Goal: Task Accomplishment & Management: Complete application form

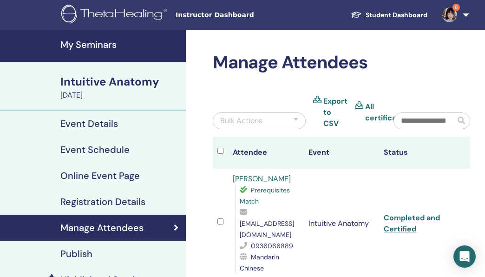
scroll to position [509, 0]
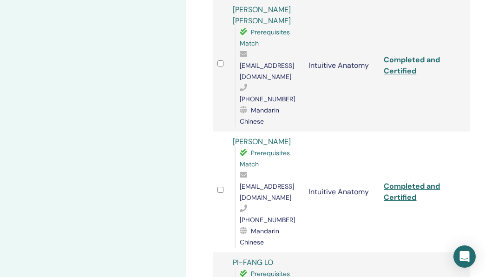
copy span "jennylo7744@gmail.com"
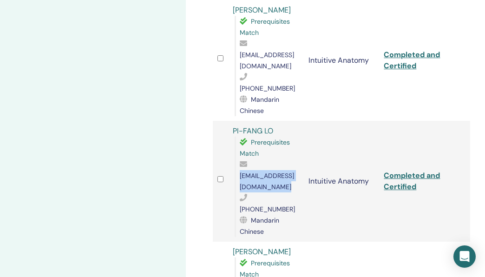
scroll to position [657, 0]
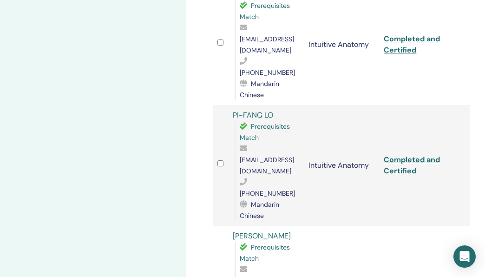
copy span "[EMAIL_ADDRESS][DOMAIN_NAME]"
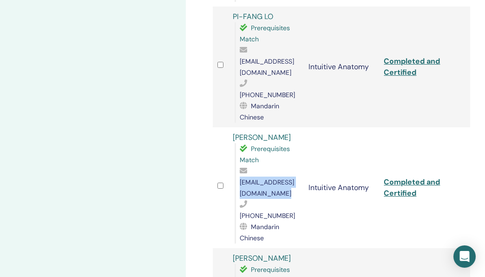
scroll to position [756, 0]
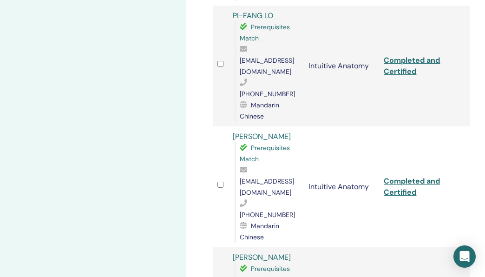
copy span "a0986779508@icloud.com"
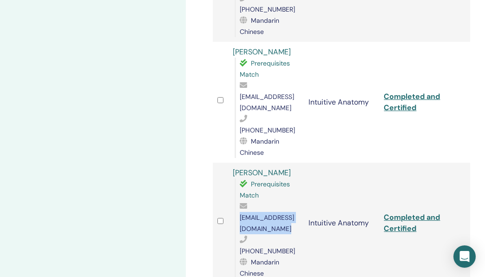
scroll to position [884, 0]
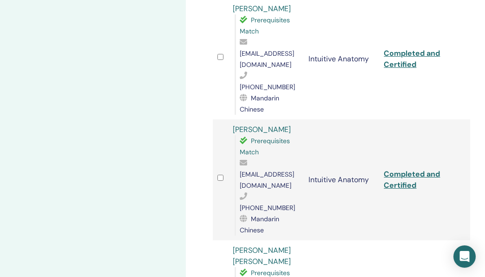
copy span "[EMAIL_ADDRESS][DOMAIN_NAME]"
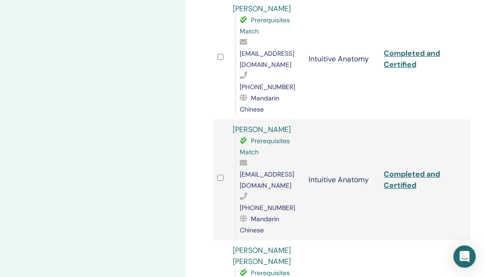
scroll to position [983, 0]
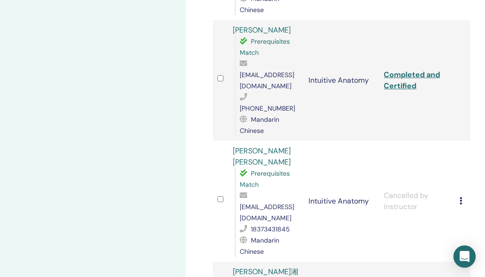
copy span "xyziris123@gmail.com"
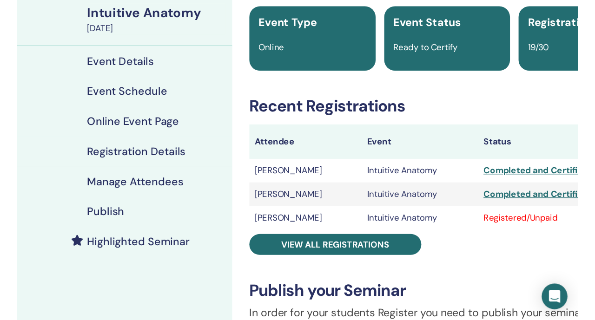
scroll to position [70, 0]
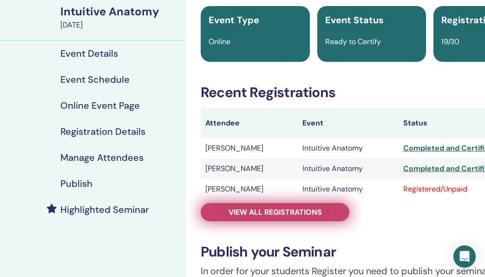
click at [233, 217] on span "View all registrations" at bounding box center [275, 212] width 93 height 10
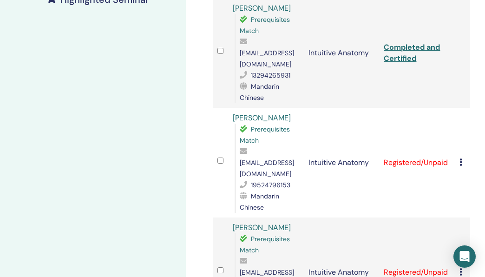
scroll to position [281, 0]
click at [461, 158] on icon at bounding box center [461, 161] width 3 height 7
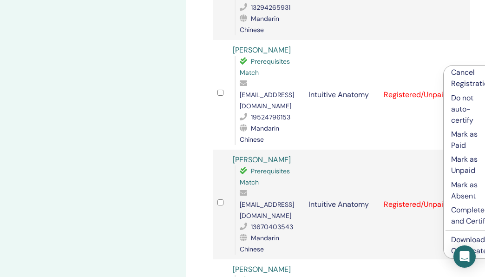
scroll to position [346, 0]
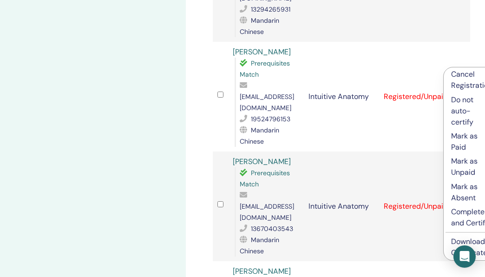
click at [459, 211] on p "Complete and Certify" at bounding box center [471, 217] width 41 height 22
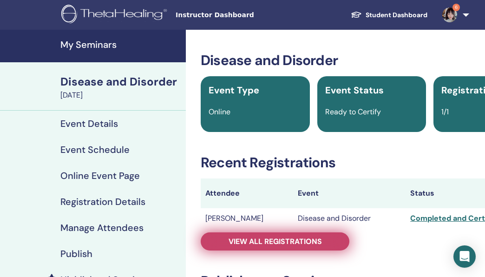
click at [232, 243] on span "View all registrations" at bounding box center [275, 242] width 93 height 10
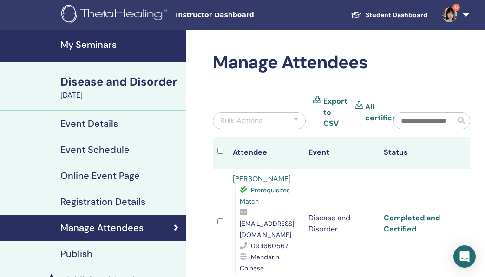
scroll to position [21, 0]
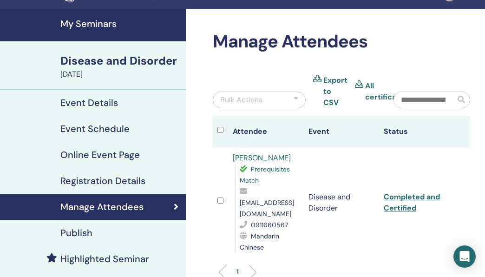
click at [259, 200] on span "seina413me@gmail.com" at bounding box center [267, 208] width 54 height 20
copy span "seina413me@gmail.com"
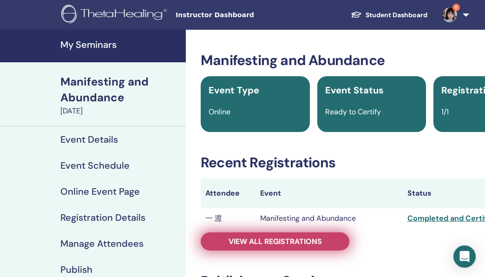
click at [250, 240] on span "View all registrations" at bounding box center [275, 242] width 93 height 10
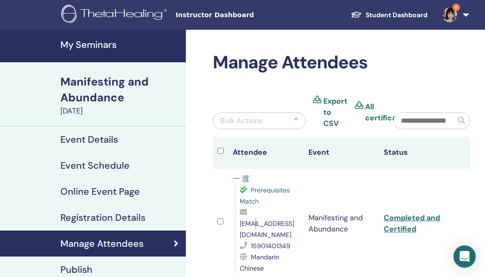
click at [255, 226] on span "1522838885@qq.com" at bounding box center [267, 229] width 54 height 20
click at [263, 221] on span "1522838885@qq.com" at bounding box center [267, 229] width 54 height 20
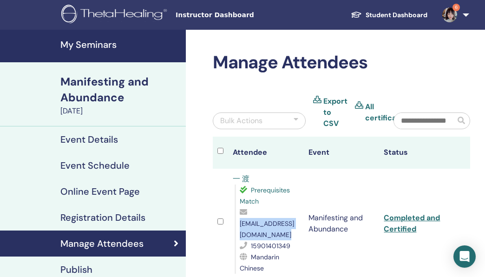
click at [263, 221] on span "1522838885@qq.com" at bounding box center [267, 229] width 54 height 20
copy span "1522838885@qq.com"
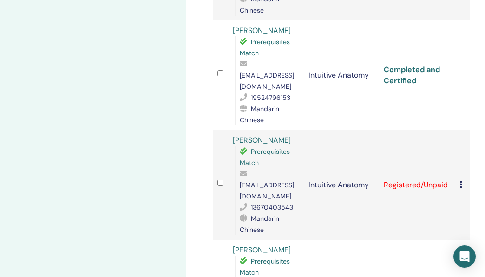
scroll to position [375, 0]
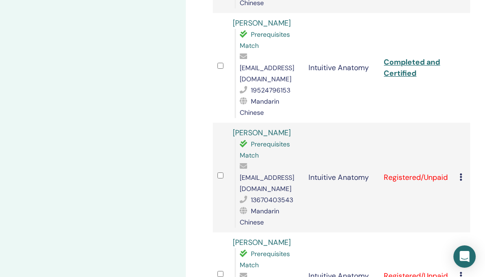
click at [461, 173] on icon at bounding box center [461, 176] width 3 height 7
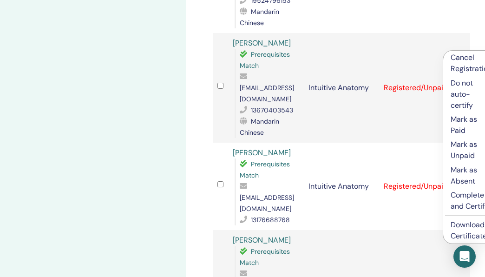
scroll to position [467, 0]
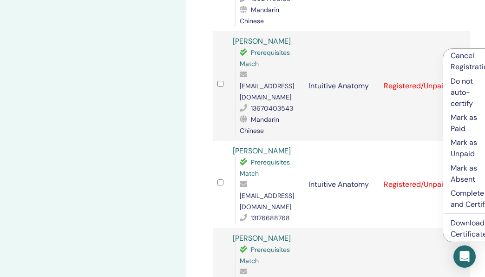
click at [454, 202] on p "Complete and Certify" at bounding box center [471, 199] width 41 height 22
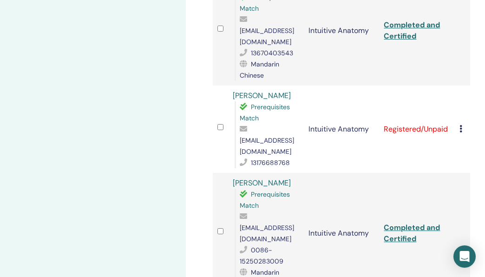
scroll to position [518, 0]
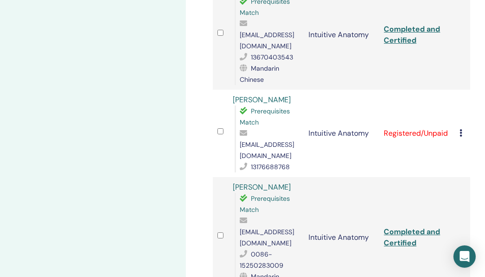
click at [460, 129] on icon at bounding box center [461, 132] width 3 height 7
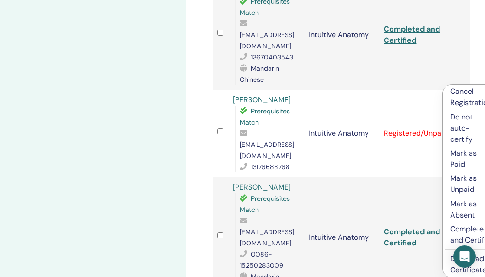
click at [462, 227] on p "Complete and Certify" at bounding box center [470, 235] width 41 height 22
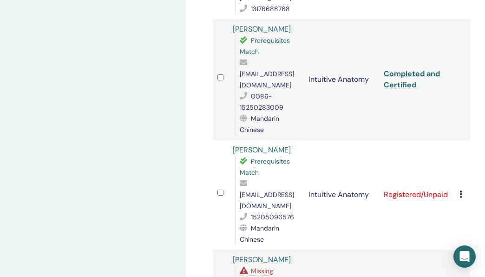
scroll to position [696, 0]
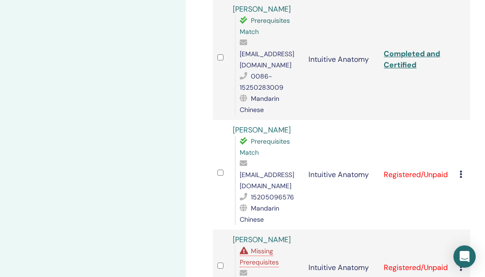
click at [460, 171] on icon at bounding box center [461, 174] width 3 height 7
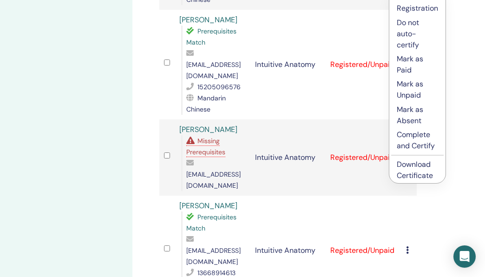
scroll to position [806, 63]
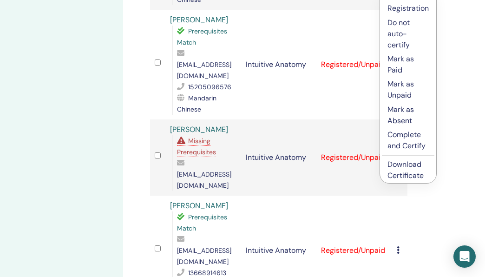
click at [347, 196] on td "Registered/Unpaid" at bounding box center [354, 251] width 76 height 110
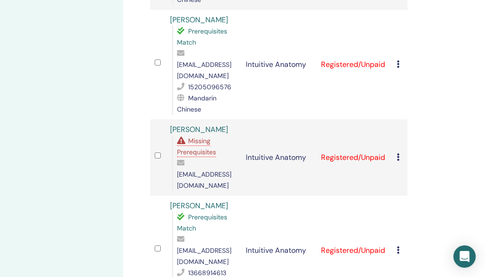
click at [398, 246] on icon at bounding box center [398, 249] width 3 height 7
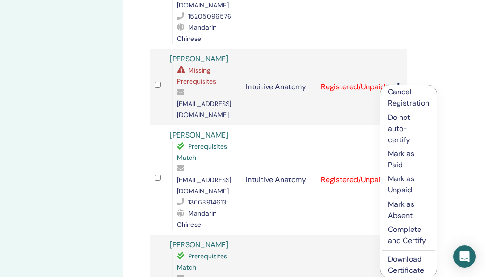
scroll to position [878, 63]
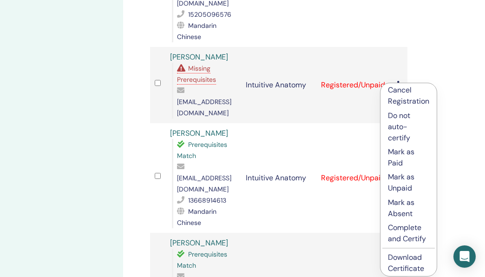
click at [410, 231] on p "Complete and Certify" at bounding box center [408, 233] width 41 height 22
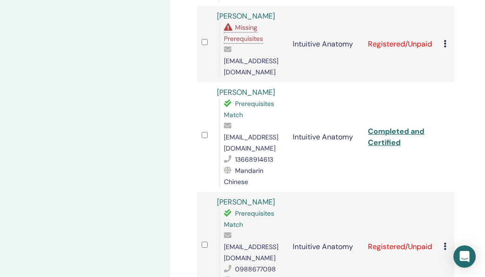
scroll to position [920, 16]
click at [445, 242] on icon at bounding box center [445, 245] width 3 height 7
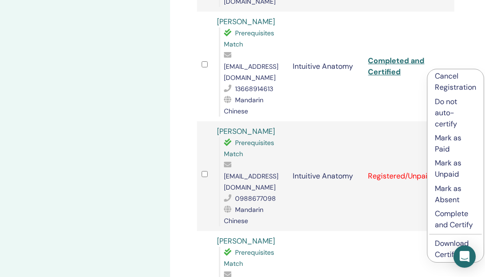
scroll to position [1013, 16]
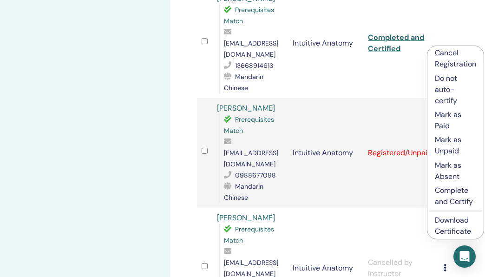
click at [446, 191] on p "Complete and Certify" at bounding box center [455, 196] width 41 height 22
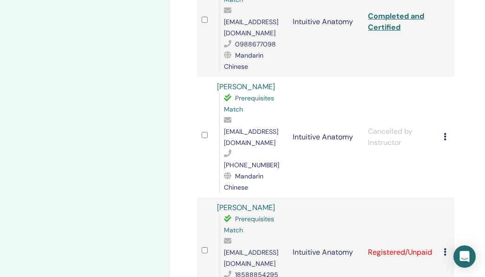
scroll to position [1143, 16]
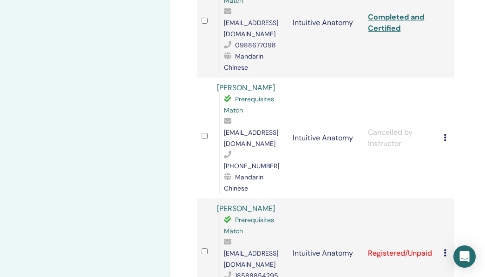
click at [446, 249] on icon at bounding box center [445, 252] width 3 height 7
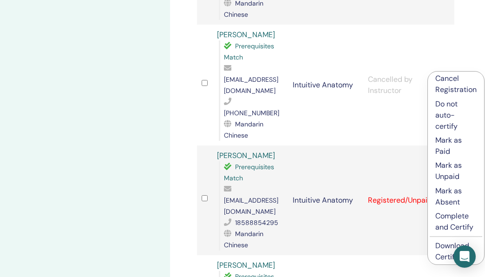
scroll to position [1216, 16]
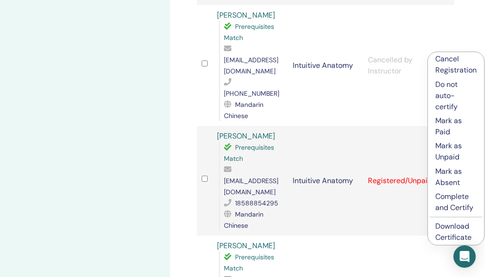
click at [456, 209] on p "Complete and Certify" at bounding box center [455, 202] width 41 height 22
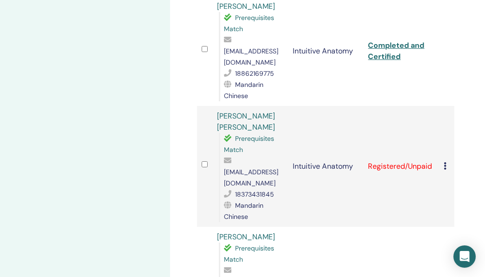
scroll to position [1670, 16]
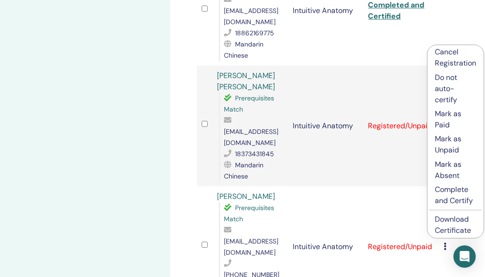
scroll to position [1726, 16]
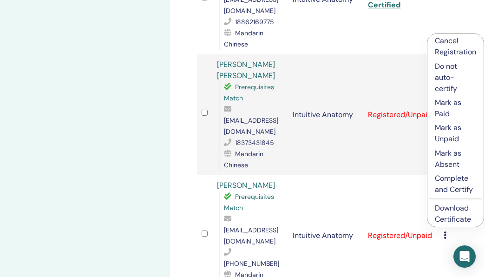
click at [470, 192] on p "Complete and Certify" at bounding box center [455, 184] width 41 height 22
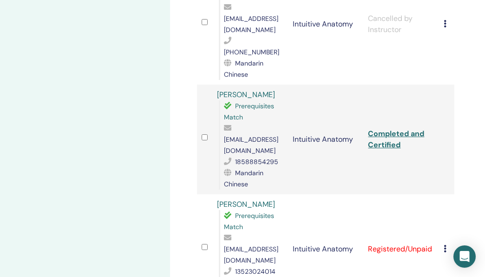
scroll to position [1256, 16]
click at [446, 245] on icon at bounding box center [445, 248] width 3 height 7
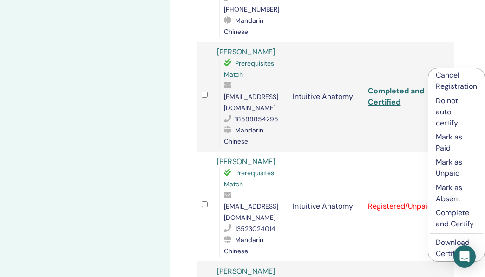
scroll to position [1314, 16]
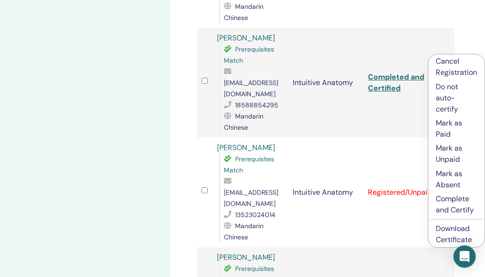
click at [464, 199] on p "Complete and Certify" at bounding box center [456, 204] width 41 height 22
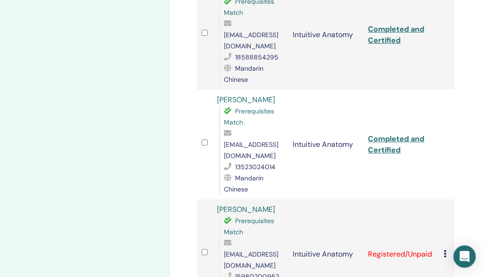
scroll to position [1359, 16]
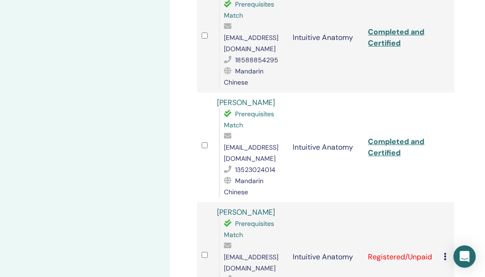
click at [445, 253] on icon at bounding box center [445, 256] width 3 height 7
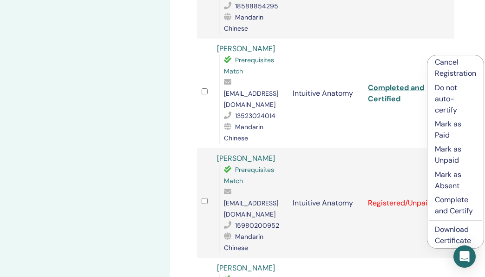
scroll to position [1415, 16]
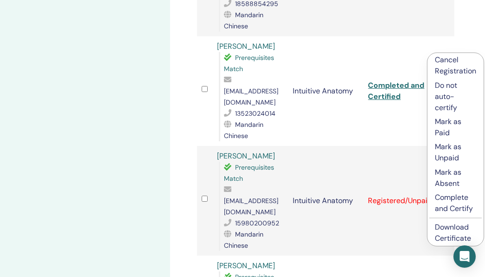
click at [459, 199] on p "Complete and Certify" at bounding box center [455, 203] width 41 height 22
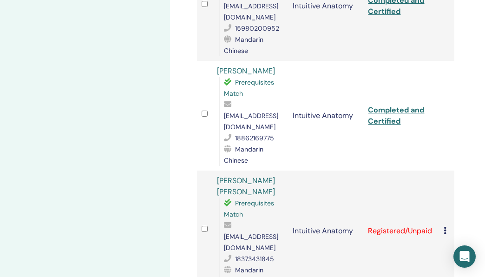
scroll to position [1558, 16]
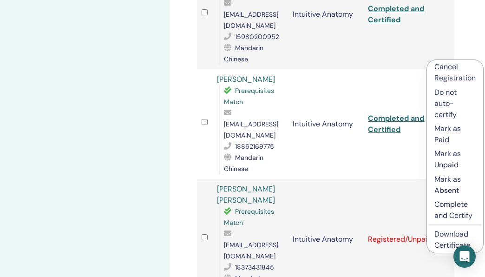
scroll to position [1628, 16]
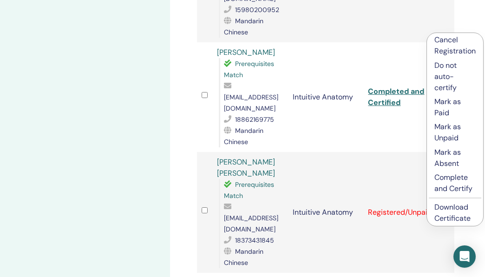
click at [462, 191] on p "Complete and Certify" at bounding box center [454, 183] width 41 height 22
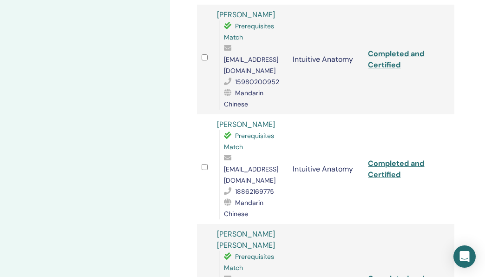
scroll to position [1697, 16]
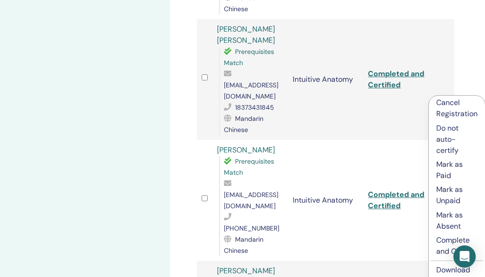
scroll to position [1761, 16]
click at [440, 240] on p "Complete and Certify" at bounding box center [456, 246] width 41 height 22
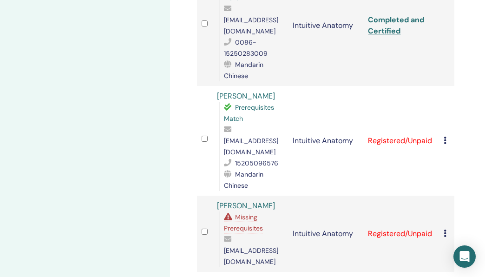
scroll to position [731, 16]
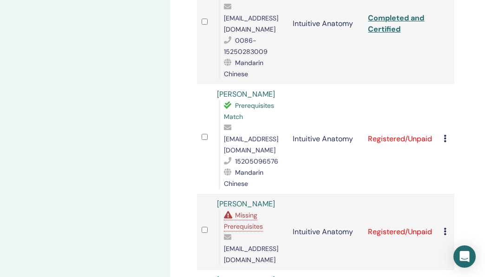
click at [444, 228] on icon at bounding box center [445, 231] width 3 height 7
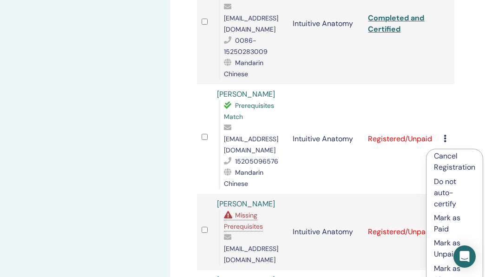
click at [462, 165] on p "Cancel Registration" at bounding box center [454, 162] width 41 height 22
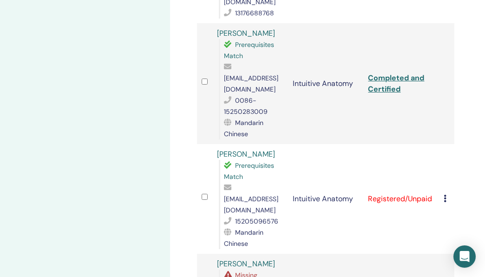
scroll to position [680, 16]
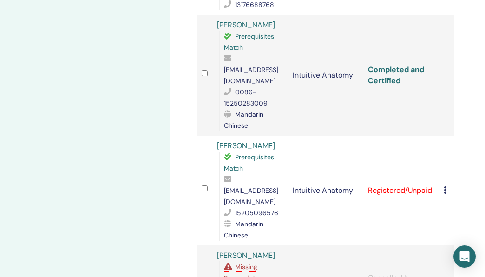
copy span "[EMAIL_ADDRESS][DOMAIN_NAME]"
drag, startPoint x: 259, startPoint y: 174, endPoint x: 216, endPoint y: 175, distance: 42.8
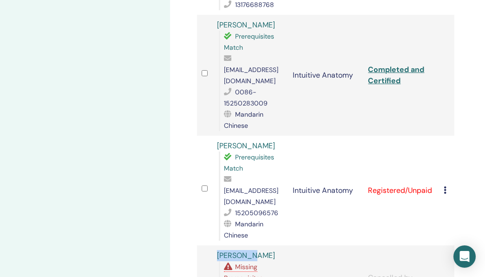
copy link "[PERSON_NAME]"
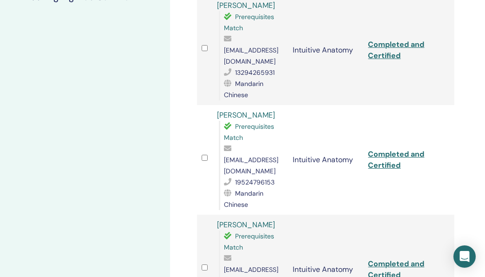
scroll to position [0, 16]
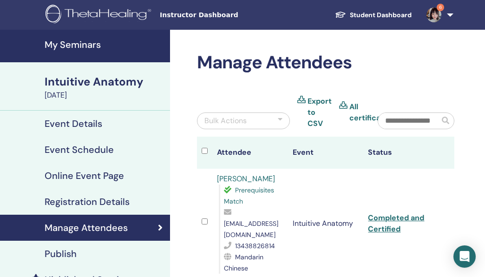
click at [237, 224] on span "[EMAIL_ADDRESS][DOMAIN_NAME]" at bounding box center [251, 229] width 54 height 20
copy span "[EMAIL_ADDRESS][DOMAIN_NAME]"
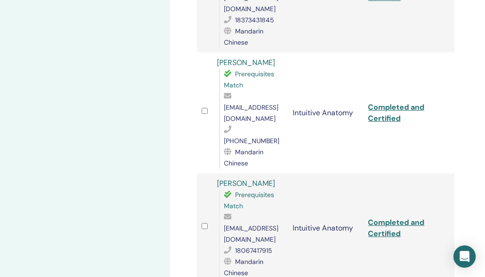
scroll to position [1848, 16]
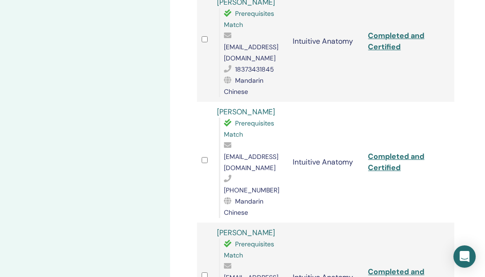
scroll to position [1778, 16]
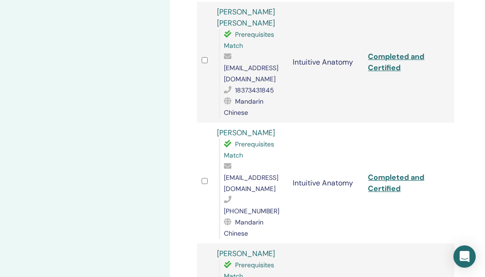
copy span "179857713@qq.com"
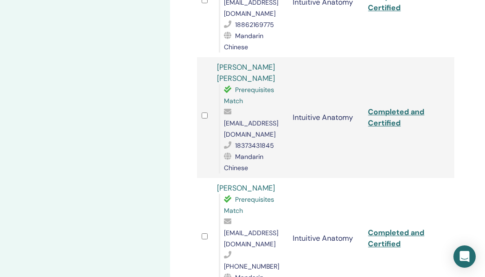
scroll to position [1713, 16]
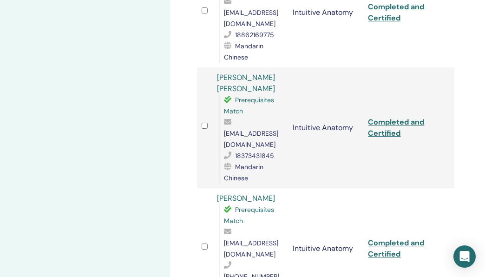
click at [248, 239] on span "chitfai27@gmail.com" at bounding box center [251, 249] width 54 height 20
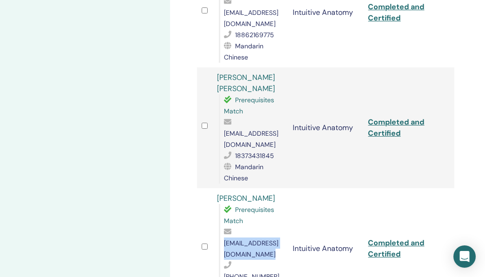
click at [248, 239] on span "chitfai27@gmail.com" at bounding box center [251, 249] width 54 height 20
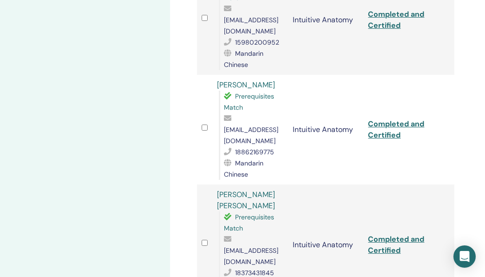
scroll to position [1574, 16]
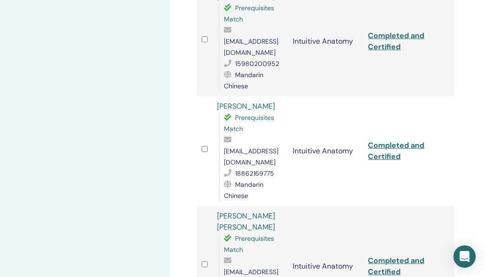
click at [240, 268] on span "348668662@qq.com" at bounding box center [251, 278] width 54 height 20
copy span "348668662@qq.com"
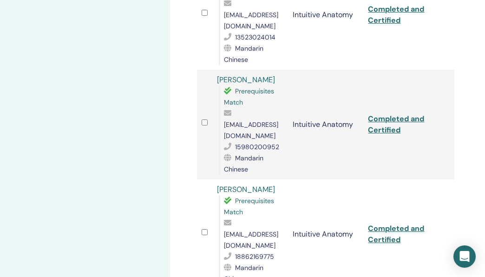
scroll to position [1489, 16]
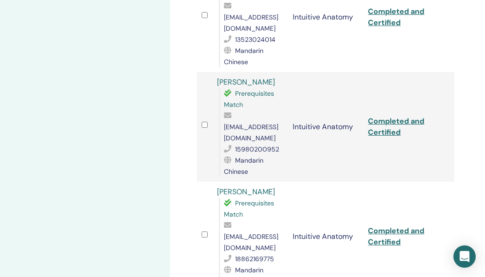
click at [247, 232] on span "alice00825@foxmail.com" at bounding box center [251, 242] width 54 height 20
copy span "alice00825@foxmail.com"
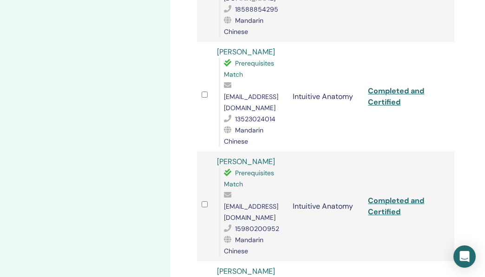
scroll to position [1394, 16]
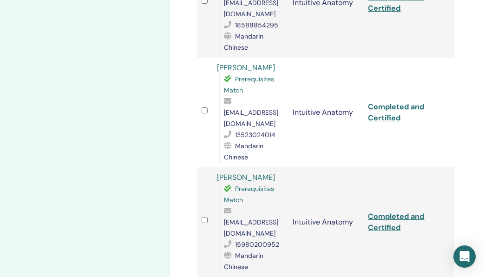
click at [254, 218] on span "xiaogafy@163.com" at bounding box center [251, 228] width 54 height 20
copy span "xiaogafy@163.com"
click at [254, 218] on span "xiaogafy@163.com" at bounding box center [251, 228] width 54 height 20
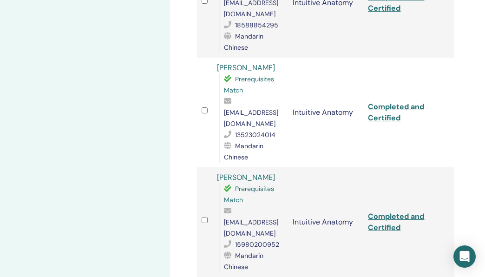
click at [261, 218] on span "xiaogafy@163.com" at bounding box center [251, 228] width 54 height 20
copy span "xiaogafy@163.com"
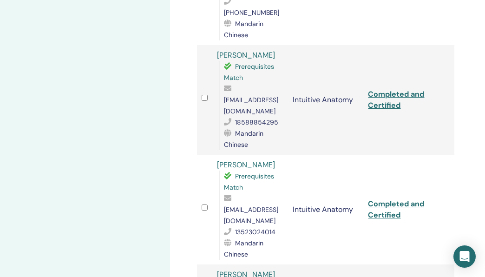
scroll to position [1296, 16]
click at [256, 228] on span "13523024014" at bounding box center [255, 232] width 40 height 8
click at [253, 205] on span "373153337@qq.com" at bounding box center [251, 215] width 54 height 20
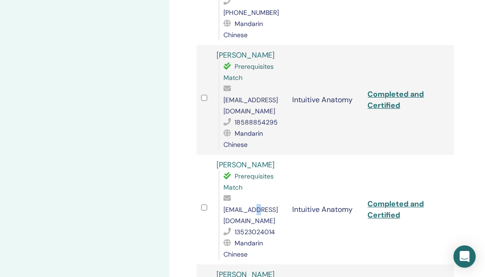
click at [253, 205] on span "373153337@qq.com" at bounding box center [251, 215] width 54 height 20
copy span "373153337@qq.com"
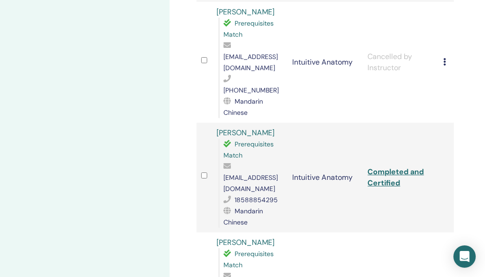
scroll to position [1209, 16]
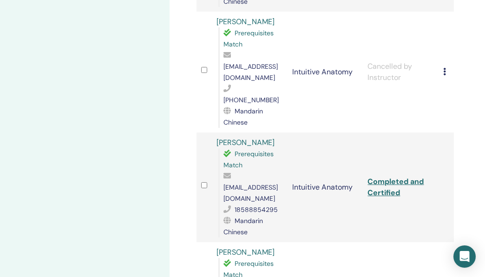
click at [253, 183] on span "727036135@qq.com" at bounding box center [251, 193] width 54 height 20
copy span "727036135@qq.com"
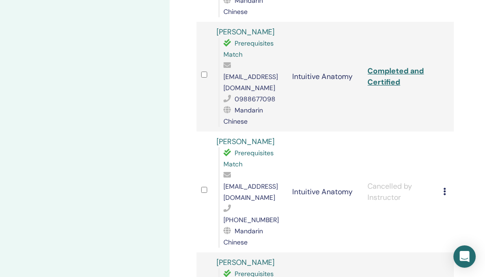
scroll to position [1082, 16]
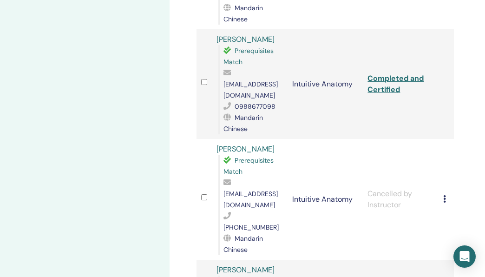
click at [243, 190] on span "camminia.c@gmail.com" at bounding box center [251, 200] width 54 height 20
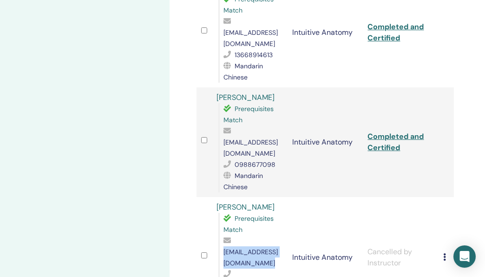
scroll to position [1018, 16]
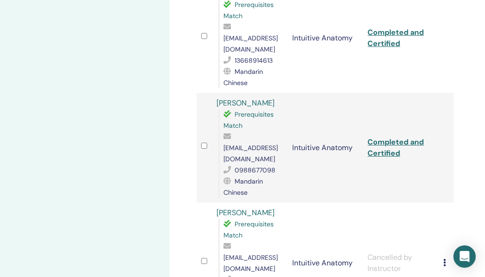
click at [248, 131] on div "yunhuixu54@gmail.com" at bounding box center [253, 147] width 59 height 33
click at [248, 144] on span "yunhuixu54@gmail.com" at bounding box center [251, 154] width 54 height 20
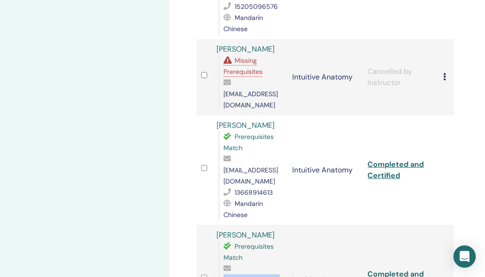
scroll to position [879, 16]
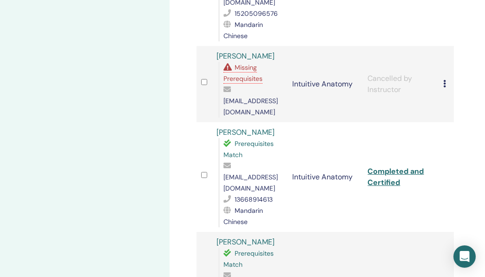
click at [240, 173] on span "64955430@qq.com" at bounding box center [251, 183] width 54 height 20
drag, startPoint x: 258, startPoint y: 42, endPoint x: 210, endPoint y: 41, distance: 48.3
click at [210, 122] on tr "Zhiqi Zhao Prerequisites Match 64955430@qq.com 13668914613 Mandarin Chinese Int…" at bounding box center [325, 177] width 257 height 110
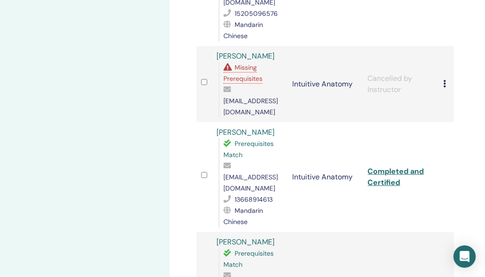
click at [236, 237] on link "YunHui Hsu" at bounding box center [246, 242] width 58 height 10
drag, startPoint x: 263, startPoint y: 139, endPoint x: 215, endPoint y: 138, distance: 47.4
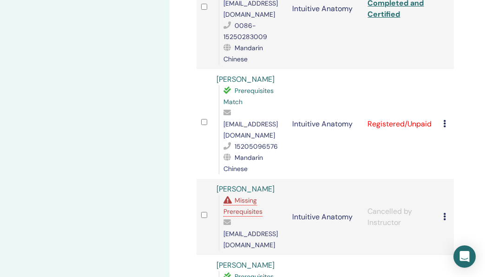
scroll to position [747, 16]
click at [249, 119] on span "734079259@qq.com" at bounding box center [251, 129] width 54 height 20
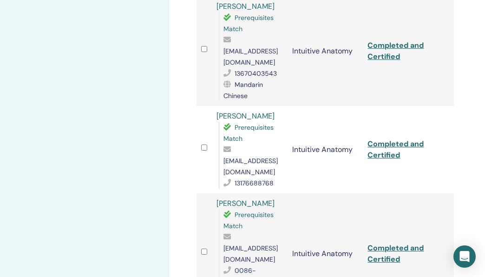
scroll to position [493, 16]
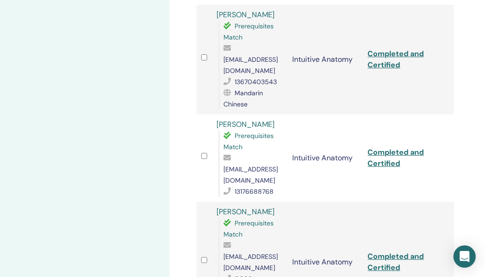
click at [237, 252] on span "597735635@qq.com" at bounding box center [251, 262] width 54 height 20
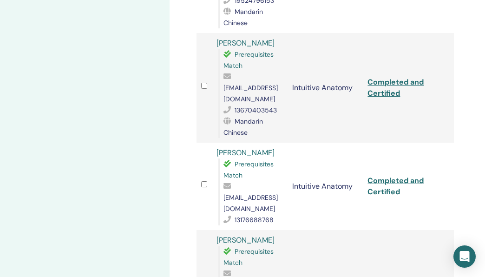
scroll to position [462, 16]
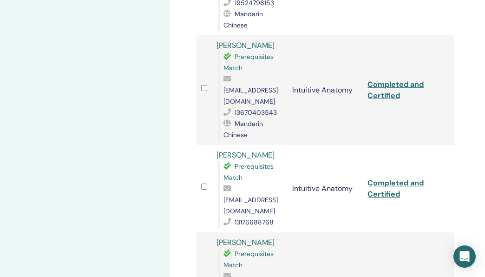
click at [240, 196] on span "z13176688768@163.com" at bounding box center [251, 206] width 54 height 20
click at [254, 86] on span "3117548941@qq.com" at bounding box center [251, 96] width 54 height 20
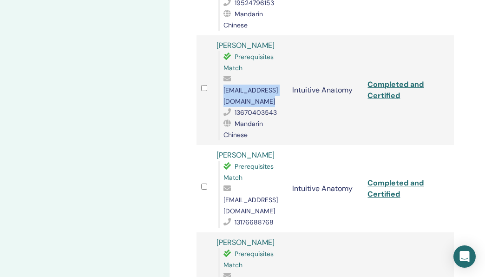
click at [254, 86] on span "3117548941@qq.com" at bounding box center [251, 96] width 54 height 20
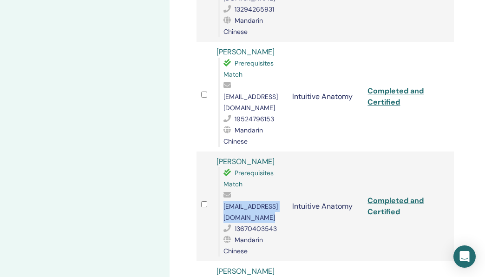
scroll to position [330, 16]
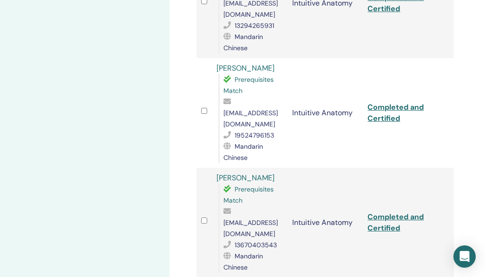
click at [249, 109] on span "1244154592@qq.com" at bounding box center [251, 119] width 54 height 20
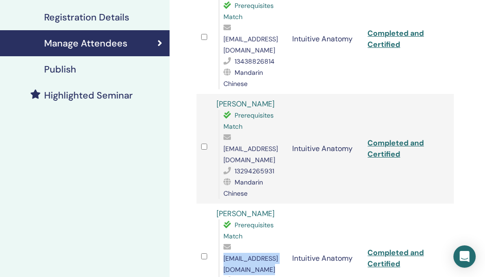
scroll to position [184, 16]
click at [236, 145] on span "1304547096@qq.com" at bounding box center [251, 155] width 54 height 20
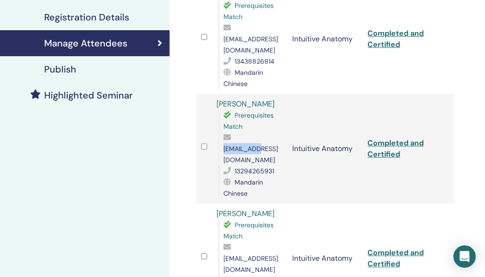
click at [236, 145] on span "1304547096@qq.com" at bounding box center [251, 155] width 54 height 20
click at [239, 254] on span "1244154592@qq.com" at bounding box center [251, 264] width 54 height 20
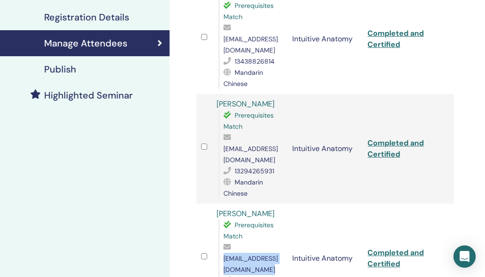
click at [239, 254] on span "1244154592@qq.com" at bounding box center [251, 264] width 54 height 20
click at [243, 145] on span "1304547096@qq.com" at bounding box center [251, 155] width 54 height 20
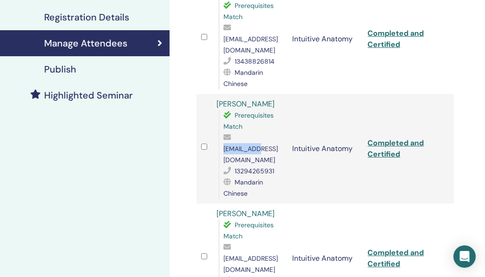
click at [243, 145] on span "1304547096@qq.com" at bounding box center [251, 155] width 54 height 20
drag, startPoint x: 262, startPoint y: 87, endPoint x: 210, endPoint y: 90, distance: 52.1
click at [210, 94] on tr "lingzi zhong Prerequisites Match 1304547096@qq.com 13294265931 Mandarin Chinese…" at bounding box center [325, 149] width 257 height 110
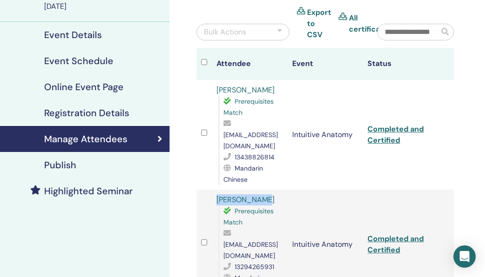
scroll to position [82, 16]
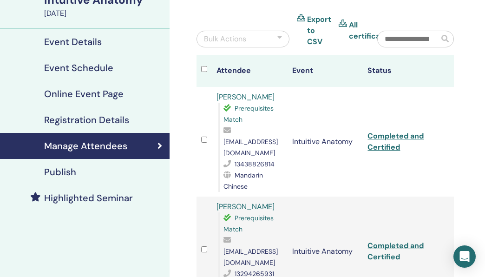
click at [247, 139] on span "771908652@qq.com" at bounding box center [251, 148] width 54 height 20
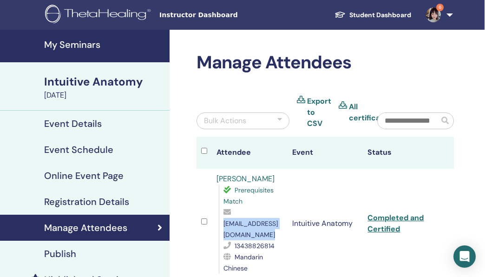
click at [74, 47] on h4 "My Seminars" at bounding box center [104, 44] width 120 height 11
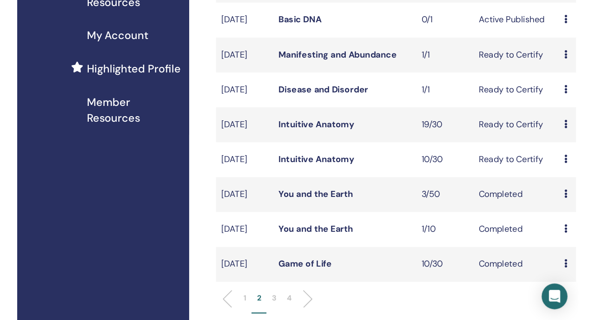
scroll to position [231, 0]
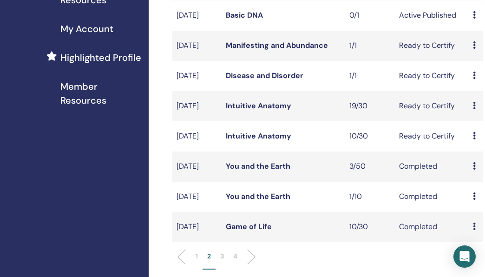
click at [244, 171] on link "You and the Earth" at bounding box center [258, 166] width 65 height 10
click at [246, 201] on link "You and the Earth" at bounding box center [258, 196] width 65 height 10
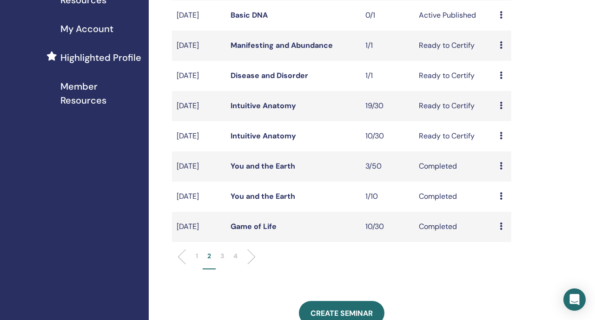
click at [265, 111] on link "Intuitive Anatomy" at bounding box center [263, 106] width 66 height 10
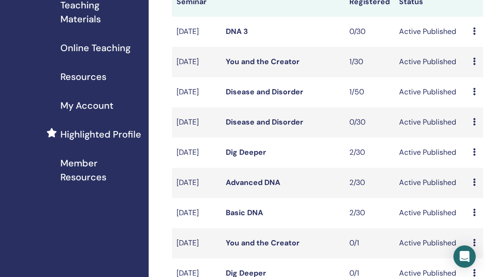
scroll to position [153, 0]
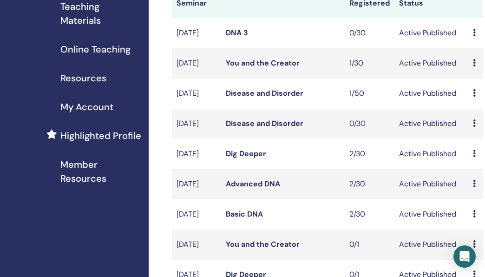
click at [248, 68] on link "You and the Creator" at bounding box center [263, 63] width 74 height 10
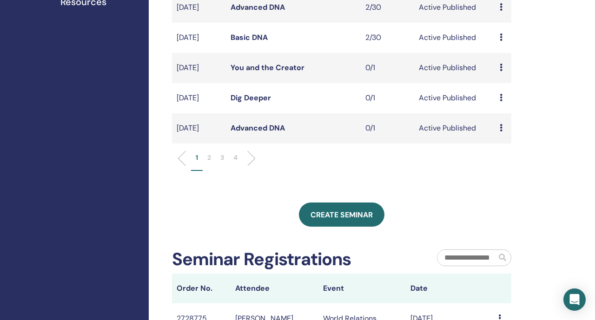
scroll to position [426, 0]
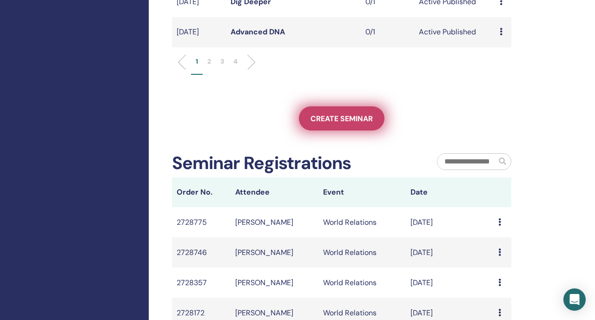
click at [308, 131] on link "Create seminar" at bounding box center [342, 118] width 86 height 24
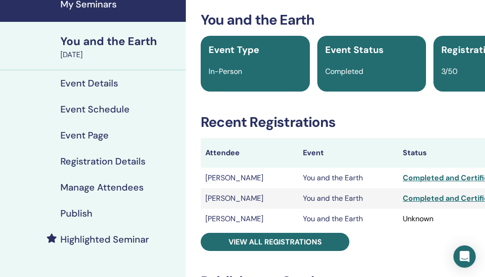
scroll to position [44, 0]
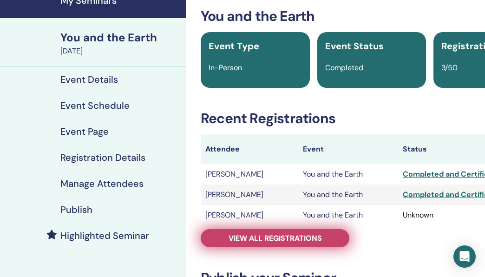
click at [240, 239] on span "View all registrations" at bounding box center [275, 238] width 93 height 10
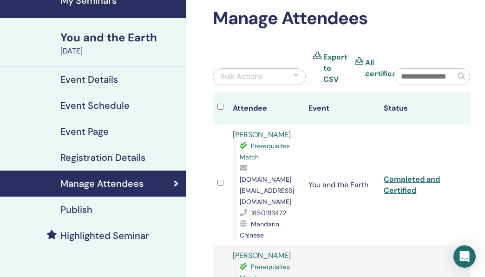
click at [267, 178] on span "skyy.wang@gmail.com" at bounding box center [267, 190] width 54 height 31
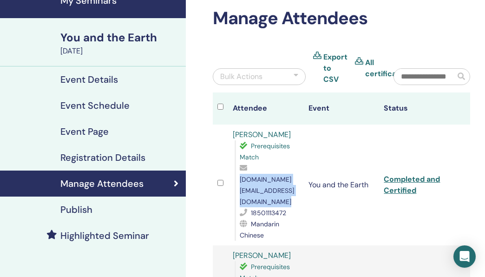
click at [267, 178] on span "skyy.wang@gmail.com" at bounding box center [267, 190] width 54 height 31
copy span "skyy.wang@gmail.com"
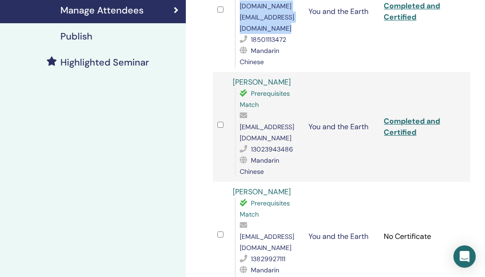
scroll to position [220, 0]
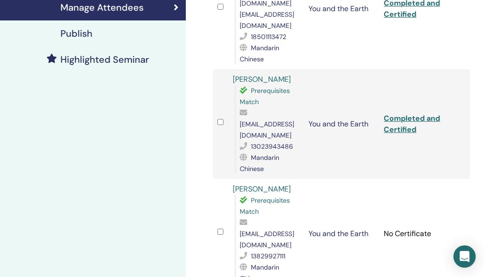
click at [264, 120] on span "andylove0126@gmail.com" at bounding box center [267, 130] width 54 height 20
copy span "andylove0126@gmail.com"
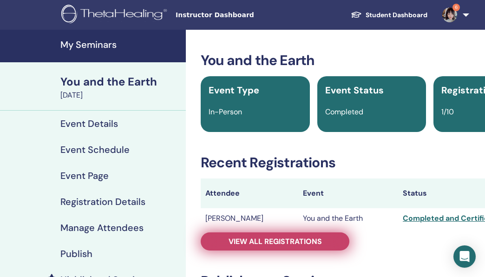
click at [243, 236] on link "View all registrations" at bounding box center [275, 241] width 149 height 18
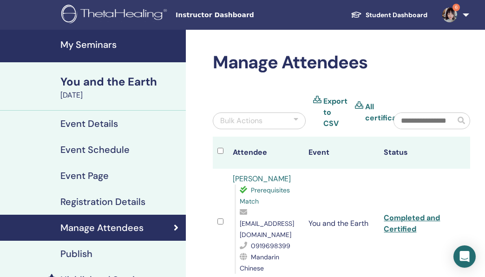
click at [252, 224] on span "[EMAIL_ADDRESS][DOMAIN_NAME]" at bounding box center [267, 229] width 54 height 20
copy span "[EMAIL_ADDRESS][DOMAIN_NAME]"
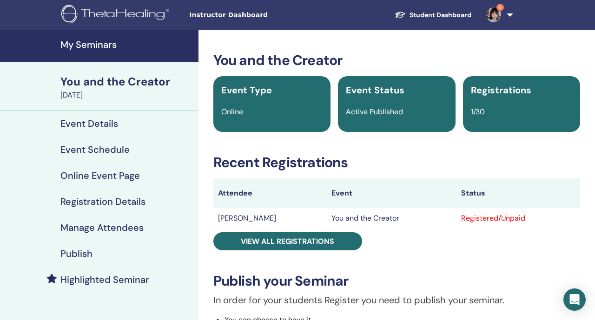
click at [99, 247] on link "Publish" at bounding box center [99, 254] width 198 height 26
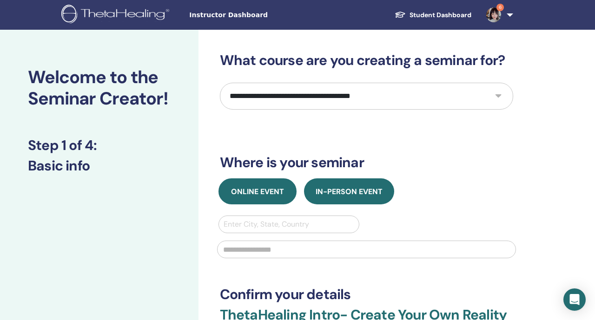
click at [270, 185] on button "Online Event" at bounding box center [257, 191] width 78 height 26
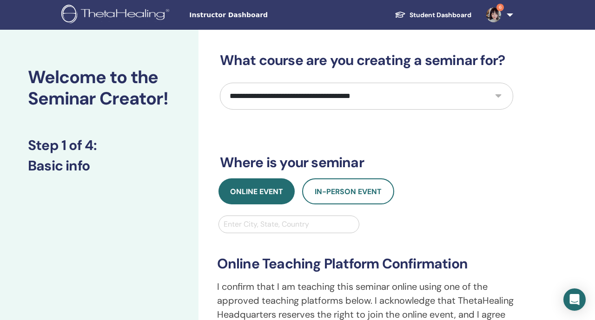
click at [291, 93] on select "**********" at bounding box center [366, 96] width 293 height 27
select select "****"
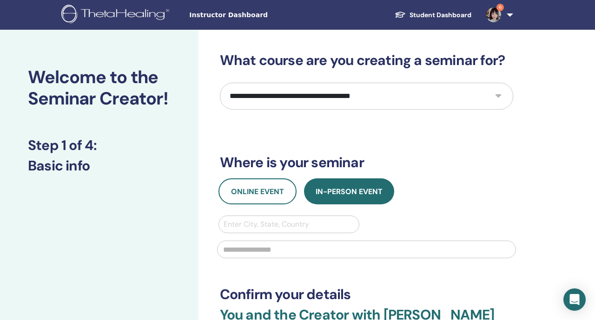
click at [276, 220] on div at bounding box center [289, 224] width 131 height 13
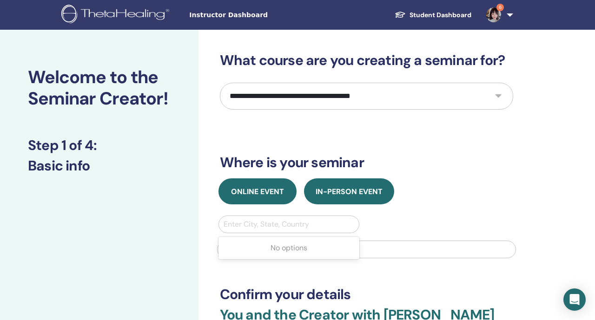
click at [268, 195] on span "Online Event" at bounding box center [257, 192] width 53 height 10
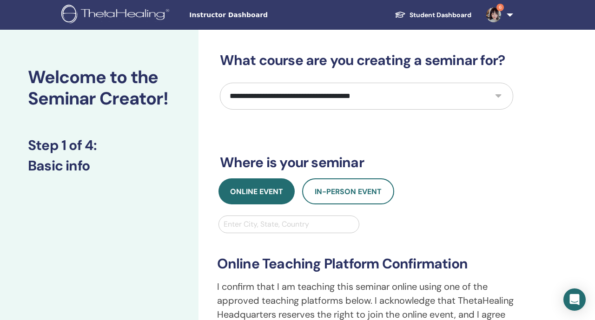
click at [270, 221] on div at bounding box center [289, 224] width 131 height 13
type input "*****"
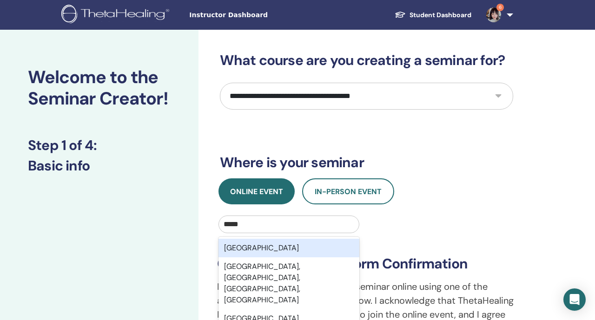
click at [269, 245] on div "Taiwan" at bounding box center [288, 248] width 141 height 19
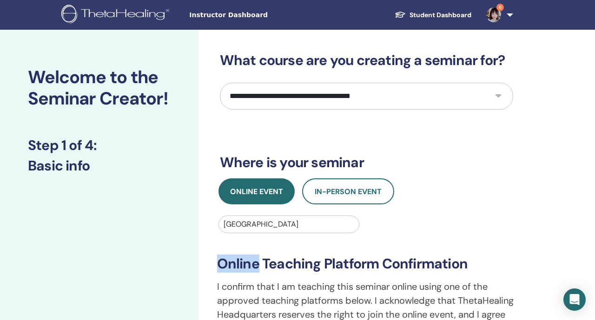
click at [269, 245] on div "**********" at bounding box center [366, 302] width 310 height 139
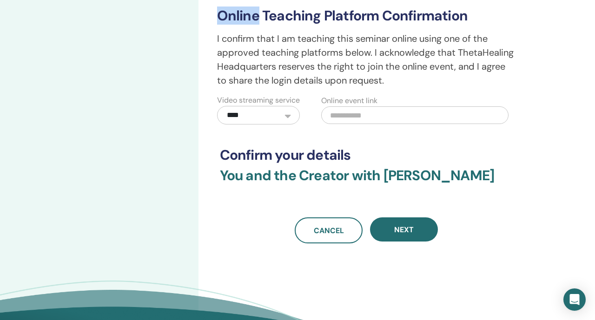
scroll to position [281, 0]
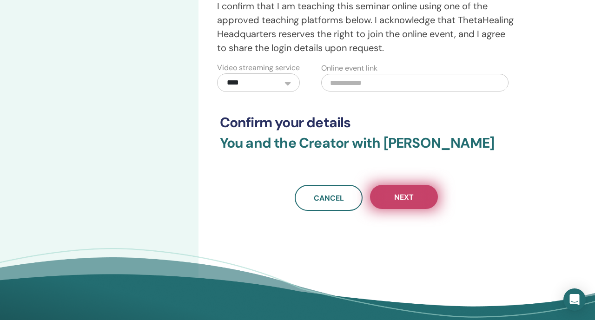
click at [397, 200] on button "Next" at bounding box center [404, 197] width 68 height 24
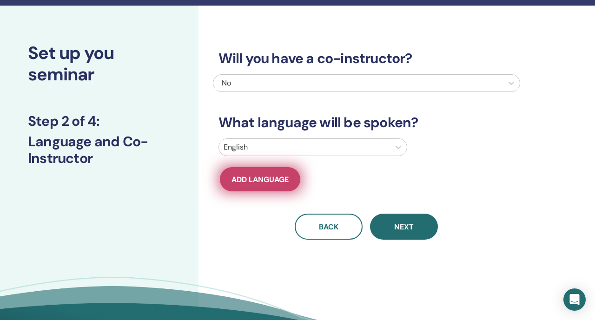
scroll to position [0, 0]
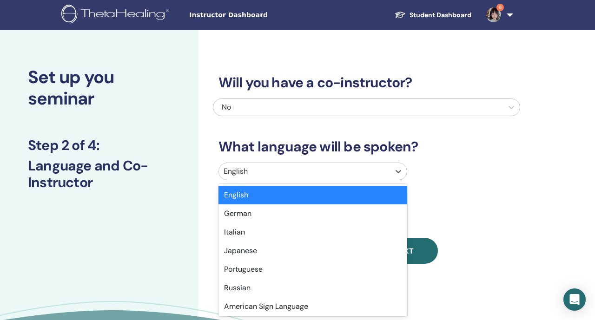
click at [248, 163] on div "English" at bounding box center [304, 171] width 171 height 17
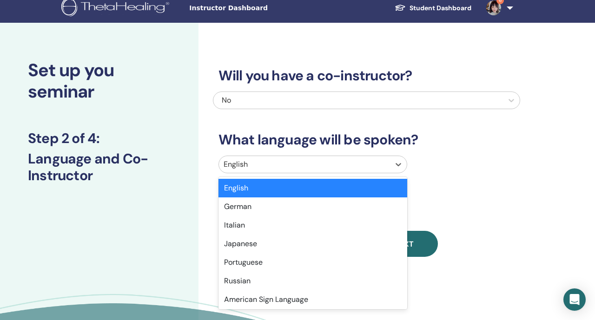
type input "*"
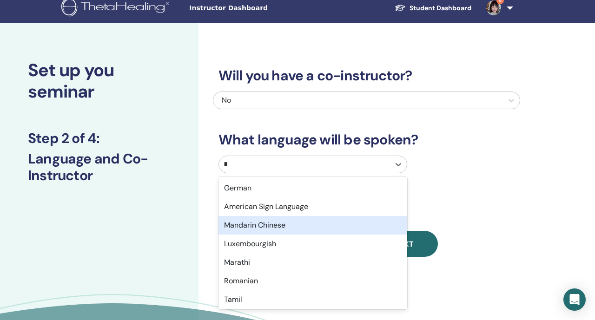
click at [250, 223] on div "Mandarin Chinese" at bounding box center [312, 225] width 189 height 19
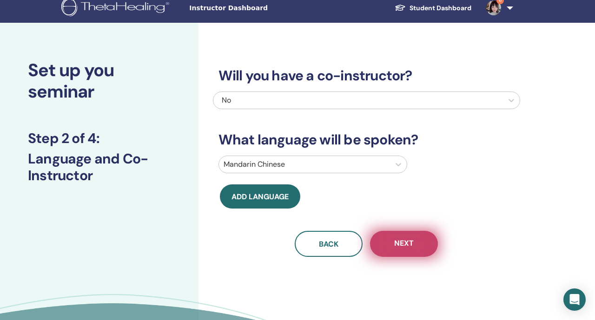
click at [395, 243] on span "Next" at bounding box center [404, 244] width 20 height 12
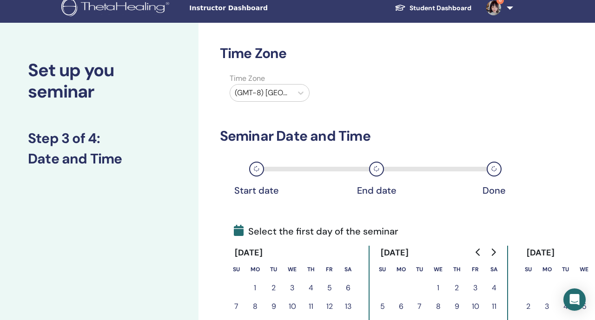
click at [287, 96] on div at bounding box center [261, 92] width 53 height 13
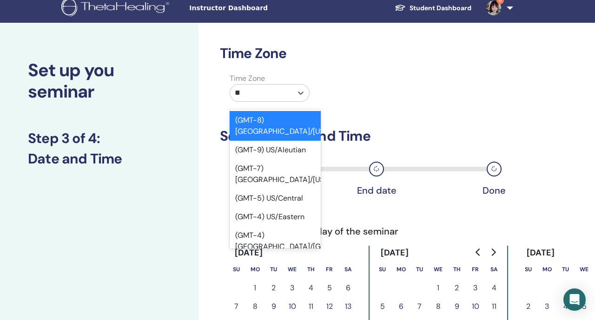
type input "***"
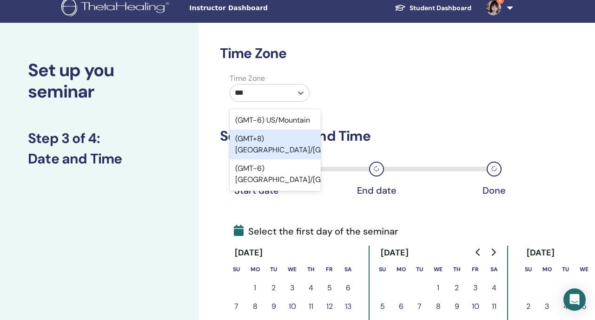
click at [289, 139] on div "(GMT+8) Asia/Taipei" at bounding box center [275, 145] width 91 height 30
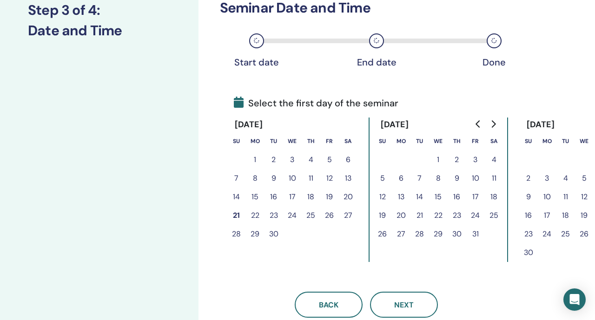
scroll to position [138, 0]
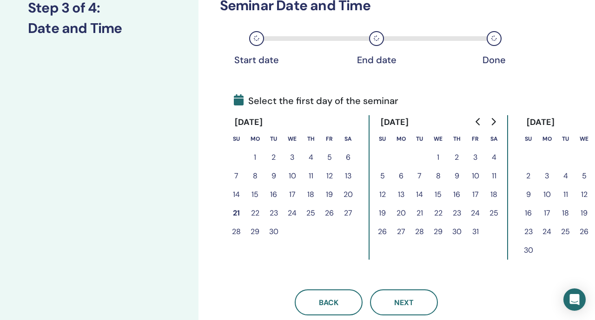
click at [490, 213] on button "25" at bounding box center [494, 213] width 19 height 19
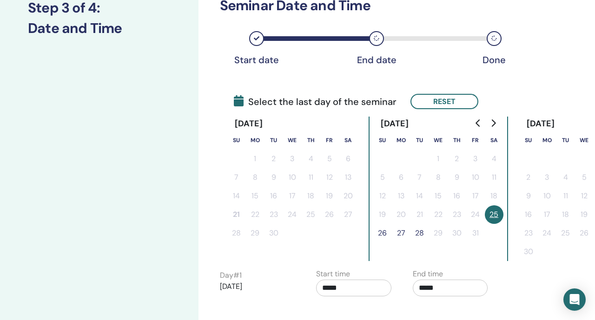
click at [382, 231] on button "26" at bounding box center [382, 233] width 19 height 19
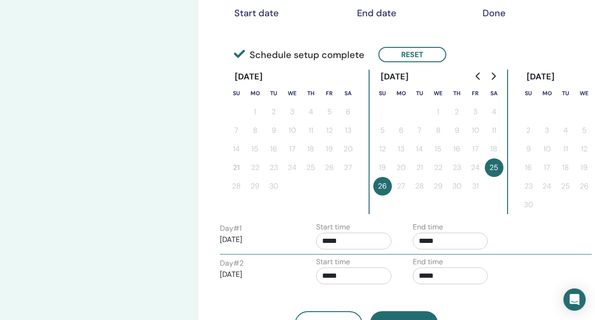
scroll to position [184, 0]
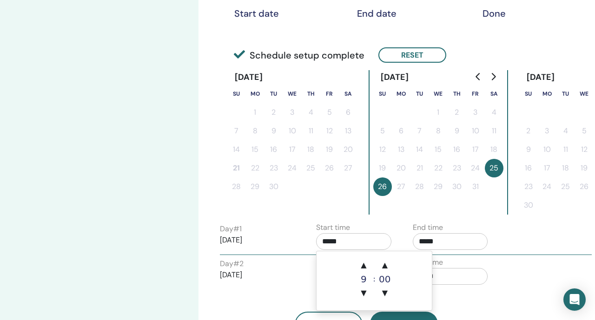
click at [364, 243] on input "*****" at bounding box center [353, 241] width 75 height 17
click at [437, 249] on input "*****" at bounding box center [450, 241] width 75 height 17
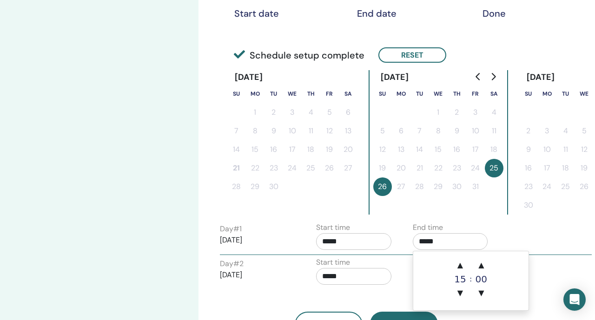
click at [450, 263] on td "▲ 15 ▼ : ▲ 00 ▼" at bounding box center [470, 280] width 115 height 59
click at [457, 265] on span "▲" at bounding box center [460, 265] width 19 height 19
click at [478, 267] on span "▲" at bounding box center [481, 265] width 19 height 19
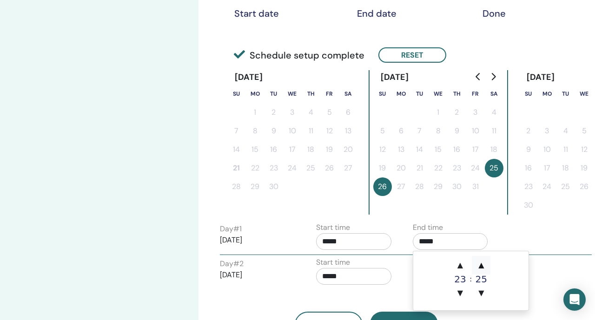
click at [478, 267] on span "▲" at bounding box center [481, 265] width 19 height 19
type input "*****"
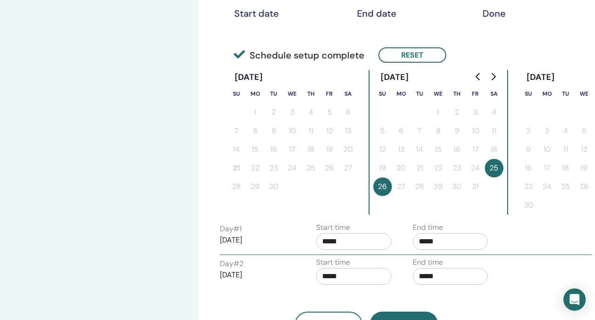
click at [389, 261] on div "Start time *****" at bounding box center [353, 273] width 75 height 33
click at [424, 270] on input "*****" at bounding box center [450, 276] width 75 height 17
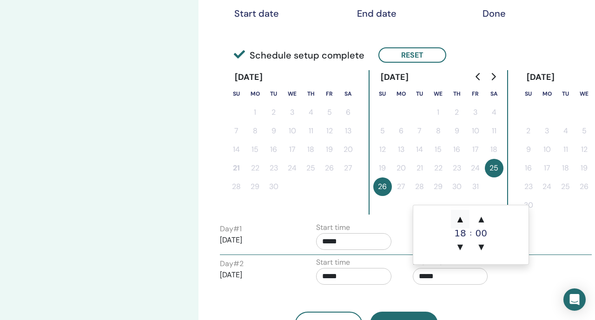
click at [457, 217] on span "▲" at bounding box center [460, 219] width 19 height 19
click at [489, 221] on span "▲" at bounding box center [481, 219] width 19 height 19
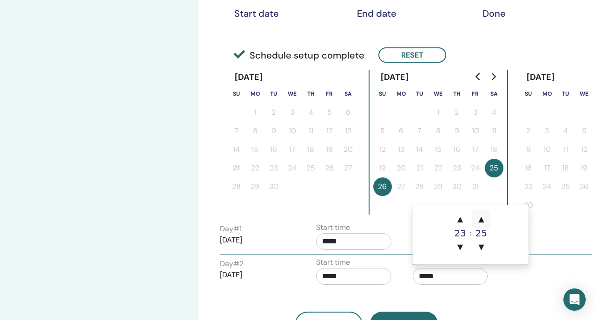
click at [489, 221] on span "▲" at bounding box center [481, 219] width 19 height 19
type input "*****"
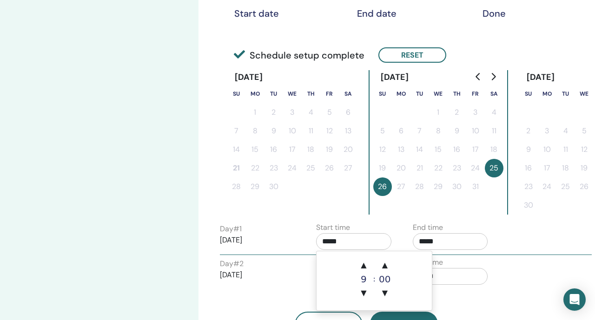
click at [345, 236] on input "*****" at bounding box center [353, 241] width 75 height 17
click at [360, 289] on span "▼" at bounding box center [363, 293] width 19 height 19
click at [361, 289] on span "▼" at bounding box center [363, 293] width 19 height 19
click at [383, 267] on span "▲" at bounding box center [384, 265] width 19 height 19
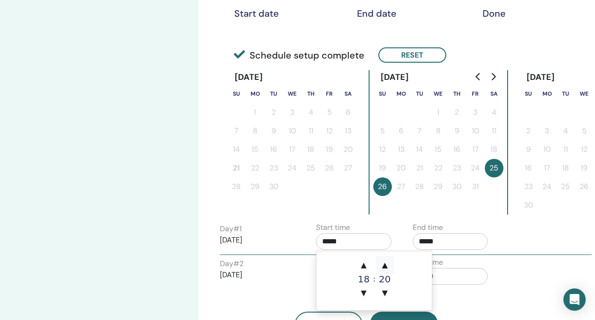
click at [383, 267] on span "▲" at bounding box center [384, 265] width 19 height 19
type input "*****"
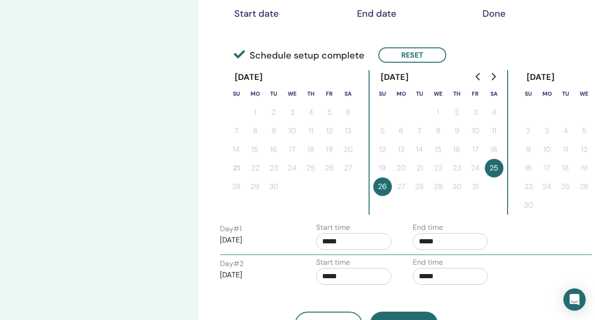
click at [226, 257] on div "Day # 2 2025/10/26 Start time ***** End time *****" at bounding box center [406, 273] width 386 height 33
click at [349, 276] on input "*****" at bounding box center [353, 276] width 75 height 17
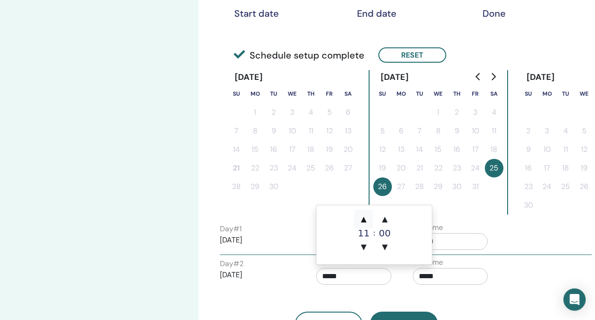
click at [360, 227] on span "▲" at bounding box center [363, 219] width 19 height 19
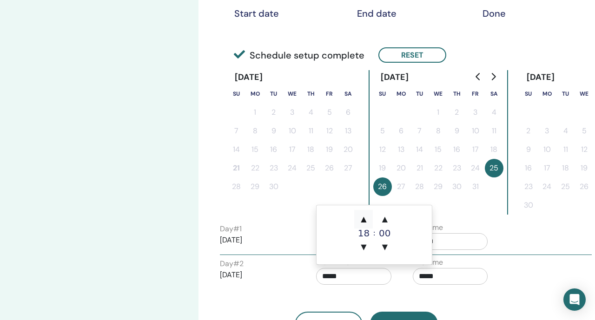
click at [360, 227] on span "▲" at bounding box center [363, 219] width 19 height 19
click at [379, 247] on span "▼" at bounding box center [384, 247] width 19 height 19
type input "*****"
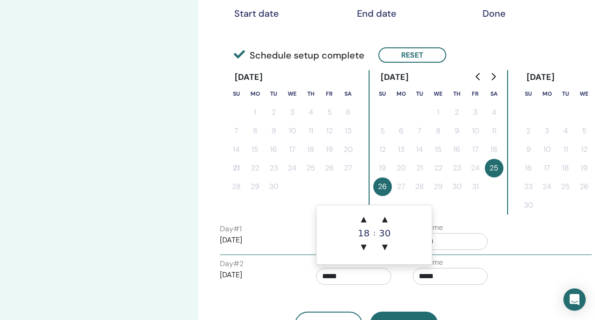
click at [285, 251] on div "Day # 1 2025/10/25" at bounding box center [257, 239] width 75 height 30
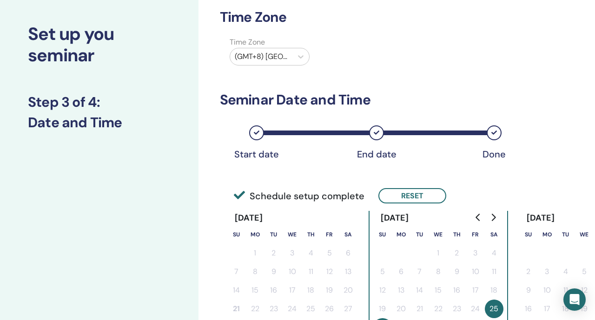
scroll to position [0, 0]
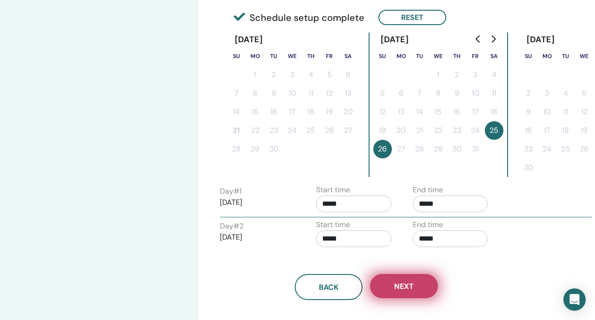
click at [388, 278] on button "Next" at bounding box center [404, 286] width 68 height 24
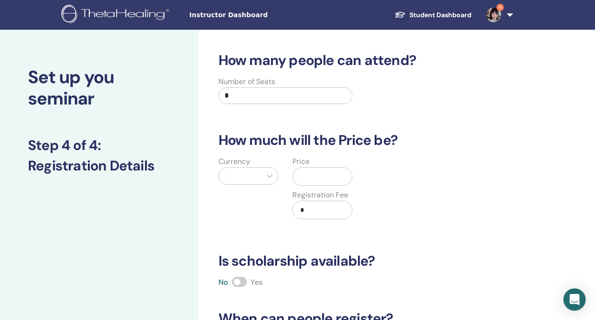
click at [272, 97] on input "*" at bounding box center [285, 95] width 134 height 17
type input "**"
click at [271, 173] on icon at bounding box center [269, 175] width 9 height 9
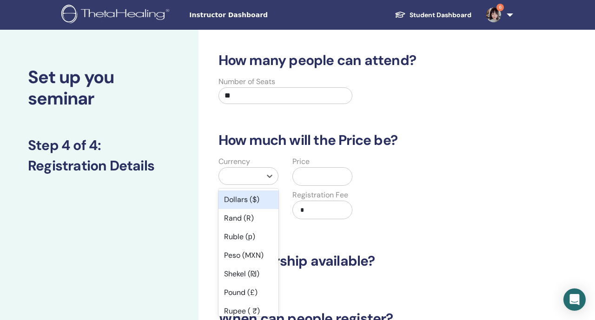
scroll to position [12, 0]
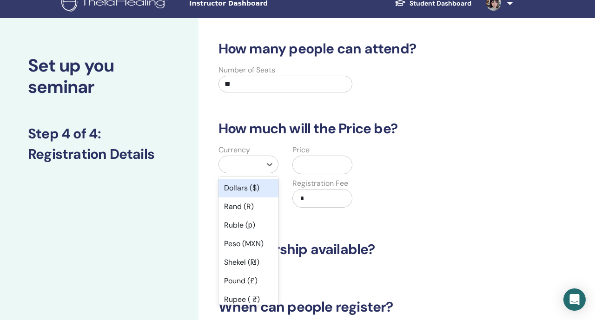
click at [264, 194] on div "Dollars ($)" at bounding box center [248, 188] width 60 height 19
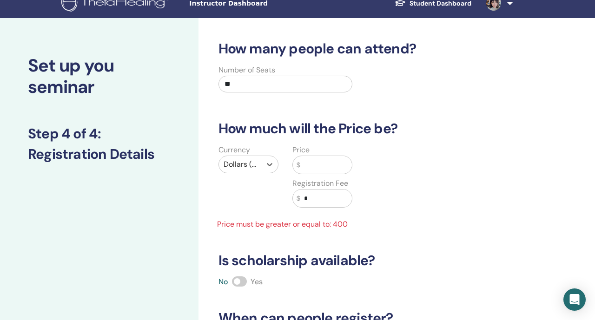
click at [316, 173] on input "text" at bounding box center [326, 165] width 52 height 18
type input "*"
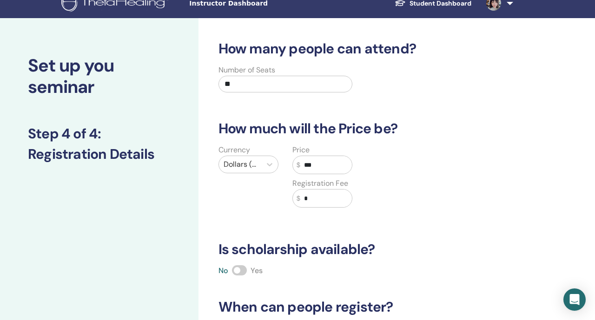
type input "***"
click at [322, 209] on div "Price $ *** Registration Fee $ *" at bounding box center [322, 182] width 74 height 74
click at [325, 196] on input "*" at bounding box center [326, 199] width 52 height 18
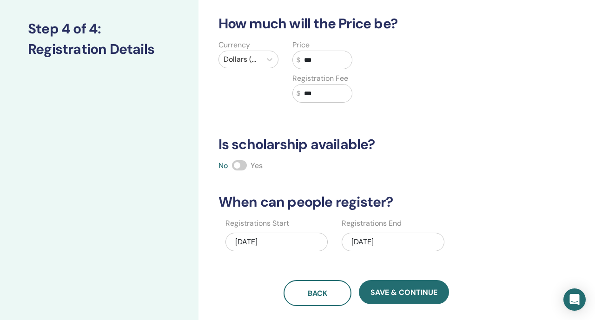
scroll to position [139, 0]
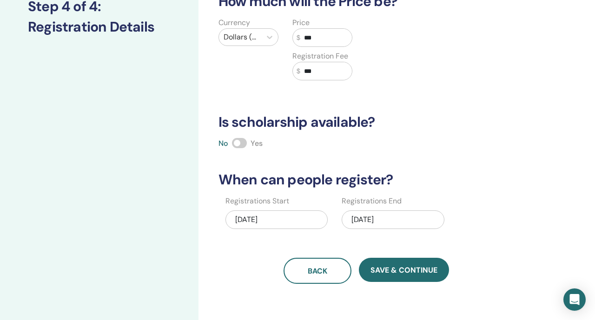
type input "***"
click at [377, 227] on div "10/26/2025" at bounding box center [393, 219] width 103 height 19
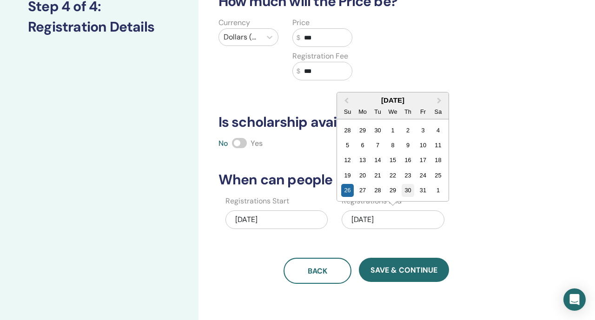
click at [406, 189] on div "30" at bounding box center [407, 190] width 13 height 13
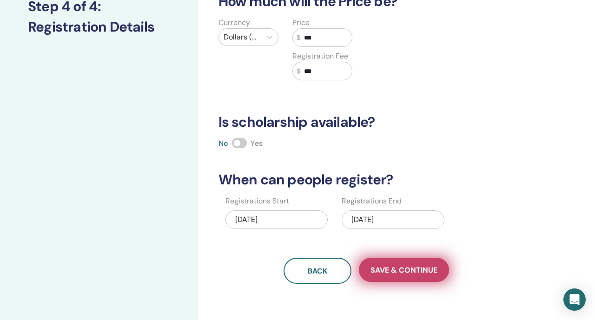
click at [396, 272] on span "Save & Continue" at bounding box center [403, 270] width 67 height 10
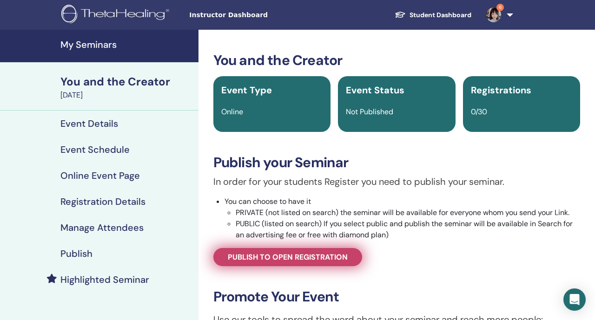
click at [346, 265] on link "Publish to open registration" at bounding box center [287, 257] width 149 height 18
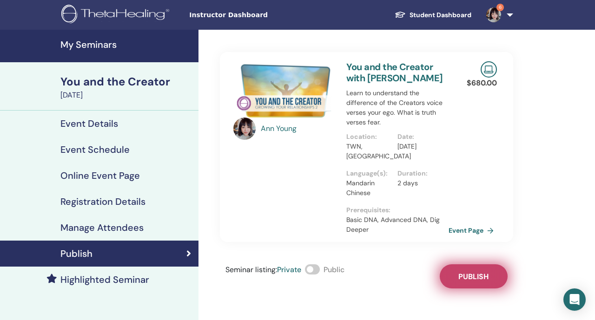
click at [457, 283] on button "Publish" at bounding box center [474, 276] width 68 height 24
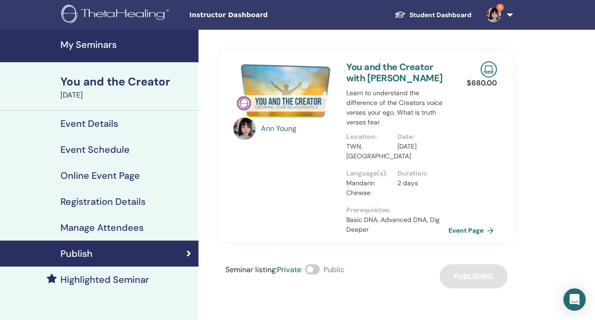
click at [135, 53] on link "My Seminars" at bounding box center [99, 46] width 198 height 33
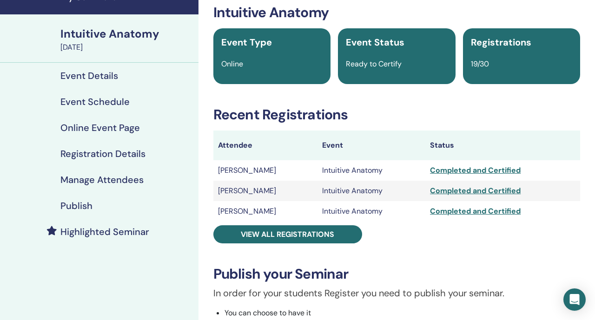
scroll to position [99, 0]
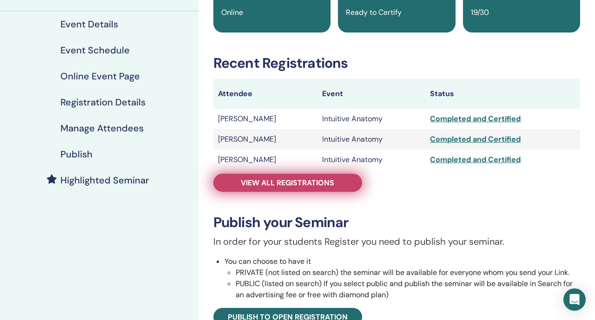
click at [326, 184] on span "View all registrations" at bounding box center [287, 183] width 93 height 10
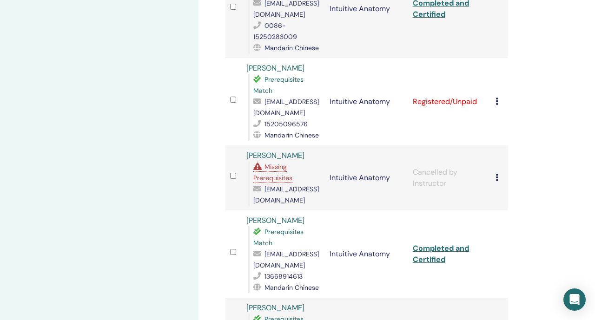
scroll to position [634, 0]
click at [500, 101] on div "Cancel Registration Do not auto-certify Mark as Paid Mark as Unpaid Mark as Abs…" at bounding box center [498, 102] width 7 height 11
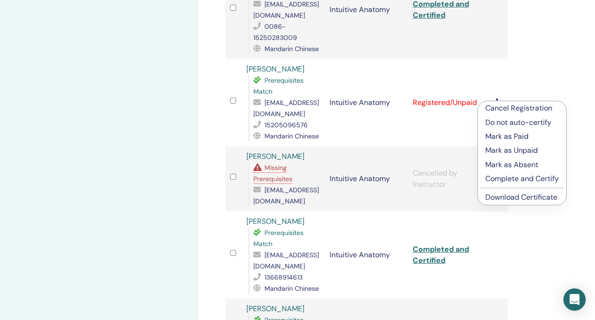
click at [500, 103] on p "Cancel Registration" at bounding box center [521, 108] width 73 height 11
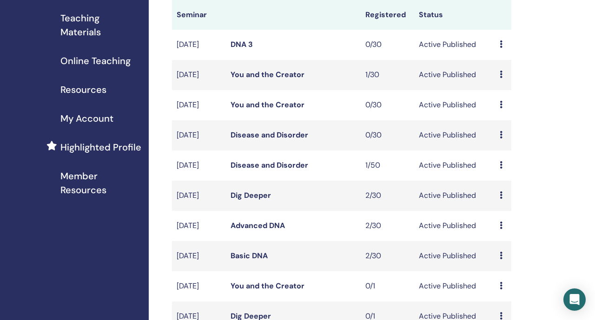
scroll to position [142, 0]
click at [290, 109] on link "You and the Creator" at bounding box center [267, 104] width 74 height 10
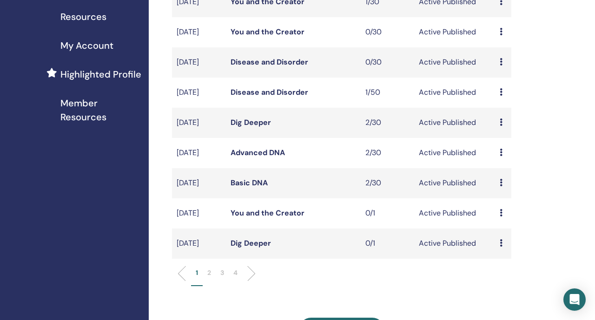
scroll to position [229, 0]
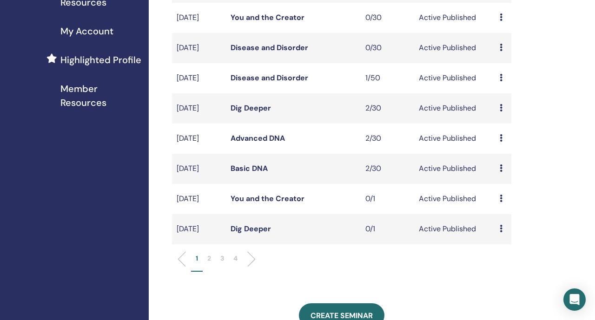
click at [209, 263] on p "2" at bounding box center [209, 259] width 4 height 10
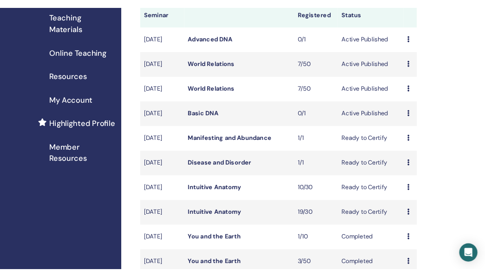
scroll to position [144, 0]
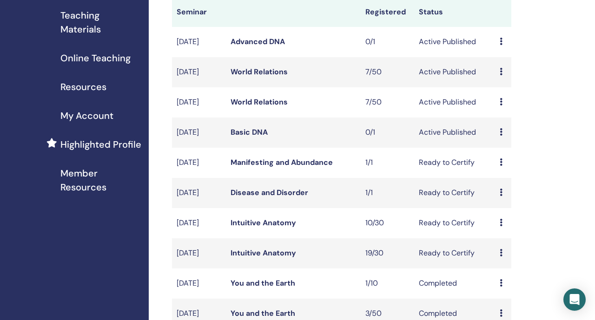
click at [278, 107] on link "World Relations" at bounding box center [258, 102] width 57 height 10
click at [277, 77] on link "World Relations" at bounding box center [258, 72] width 57 height 10
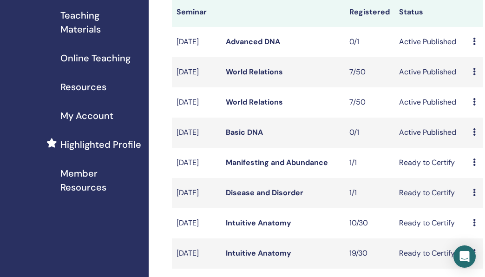
click at [272, 107] on link "World Relations" at bounding box center [254, 102] width 57 height 10
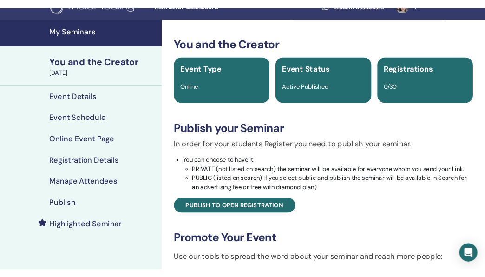
scroll to position [16, 0]
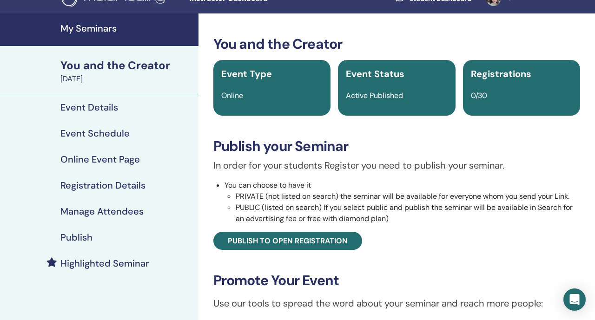
click at [133, 228] on link "Publish" at bounding box center [99, 237] width 198 height 26
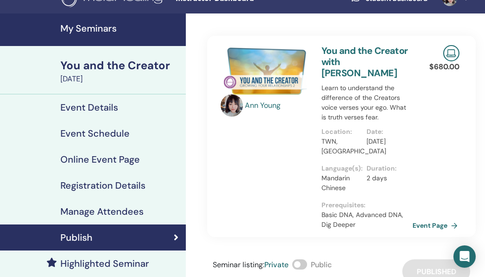
click at [415, 218] on link "Event Page" at bounding box center [437, 225] width 49 height 14
click at [416, 218] on link "Event Page" at bounding box center [437, 225] width 49 height 14
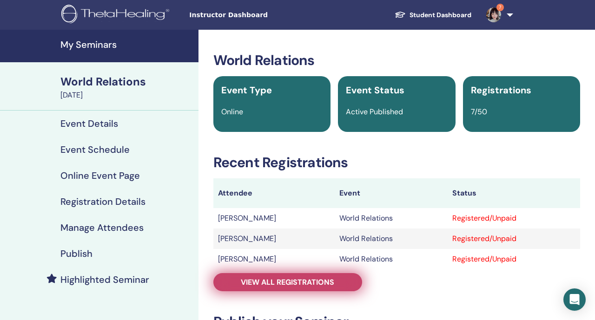
click at [238, 286] on link "View all registrations" at bounding box center [287, 282] width 149 height 18
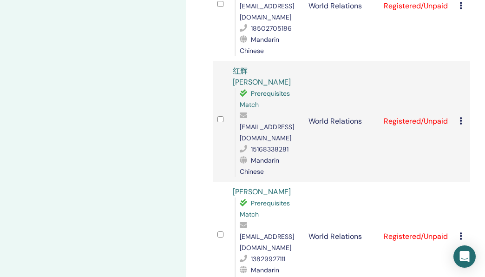
scroll to position [660, 0]
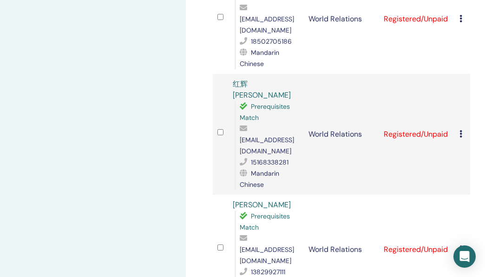
click at [263, 245] on span "[EMAIL_ADDRESS][DOMAIN_NAME]" at bounding box center [267, 255] width 54 height 20
copy span "[EMAIL_ADDRESS][DOMAIN_NAME]"
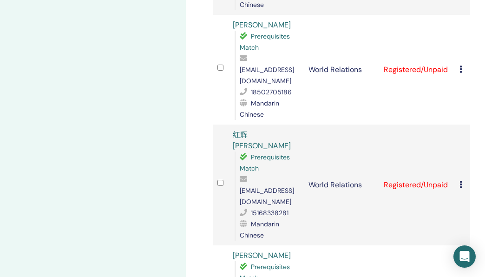
click at [253, 186] on span "[EMAIL_ADDRESS][DOMAIN_NAME]" at bounding box center [267, 196] width 54 height 20
copy span "[EMAIL_ADDRESS][DOMAIN_NAME]"
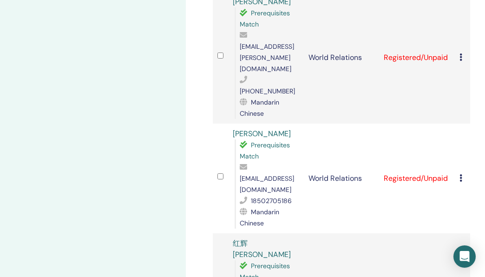
scroll to position [499, 0]
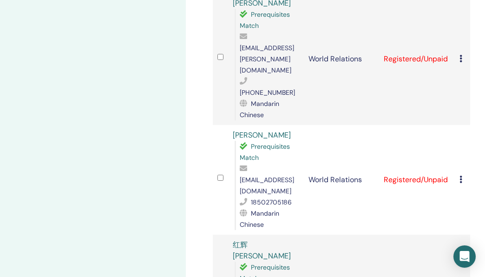
click at [261, 176] on span "[EMAIL_ADDRESS][DOMAIN_NAME]" at bounding box center [267, 186] width 54 height 20
copy span "[EMAIL_ADDRESS][DOMAIN_NAME]"
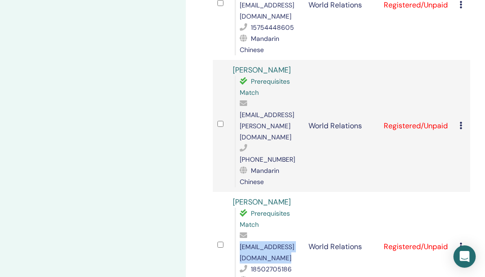
scroll to position [421, 0]
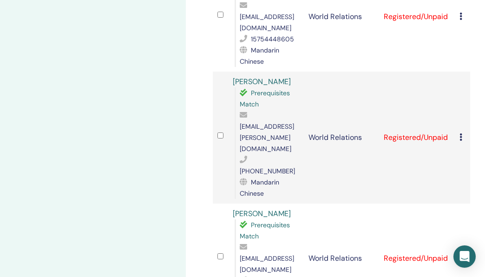
click at [262, 122] on span "[EMAIL_ADDRESS][PERSON_NAME][DOMAIN_NAME]" at bounding box center [267, 137] width 54 height 31
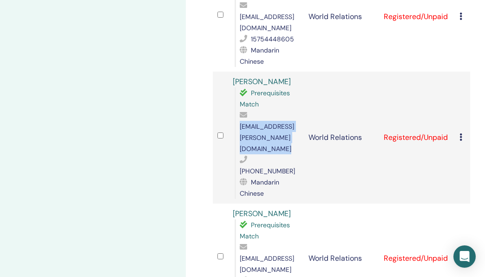
click at [262, 122] on span "[EMAIL_ADDRESS][PERSON_NAME][DOMAIN_NAME]" at bounding box center [267, 137] width 54 height 31
copy span "[EMAIL_ADDRESS][PERSON_NAME][DOMAIN_NAME]"
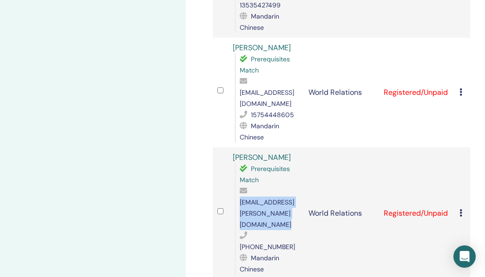
scroll to position [325, 0]
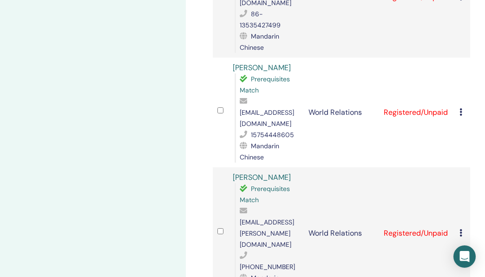
click at [258, 108] on span "[EMAIL_ADDRESS][DOMAIN_NAME]" at bounding box center [267, 118] width 54 height 20
copy span "[EMAIL_ADDRESS][DOMAIN_NAME]"
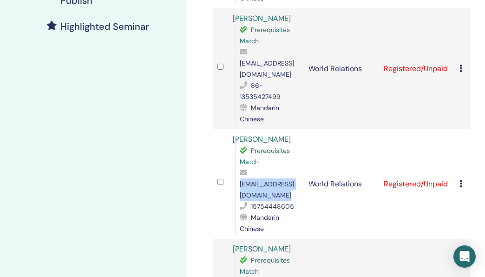
scroll to position [224, 0]
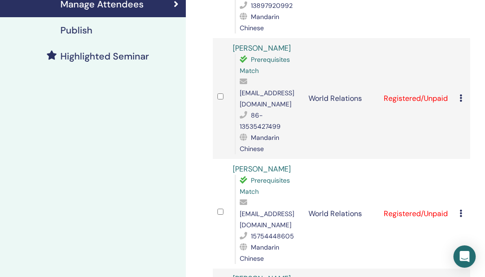
click at [263, 89] on span "[EMAIL_ADDRESS][DOMAIN_NAME]" at bounding box center [267, 99] width 54 height 20
copy span "[EMAIL_ADDRESS][DOMAIN_NAME]"
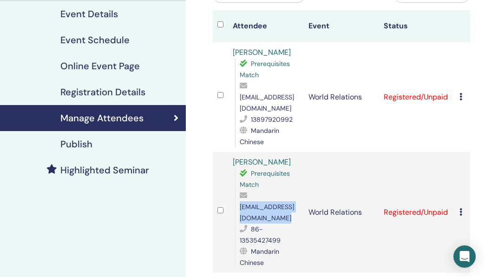
scroll to position [108, 0]
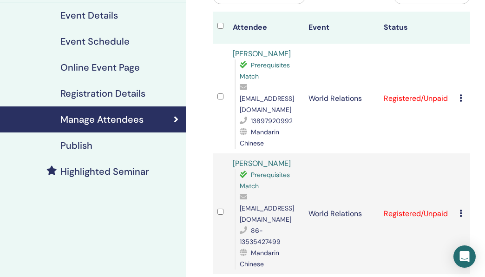
click at [264, 99] on span "[EMAIL_ADDRESS][DOMAIN_NAME]" at bounding box center [267, 104] width 54 height 20
copy span "[EMAIL_ADDRESS][DOMAIN_NAME]"
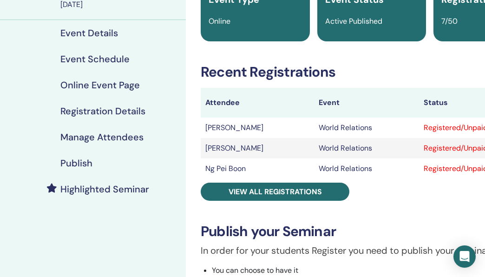
scroll to position [90, 0]
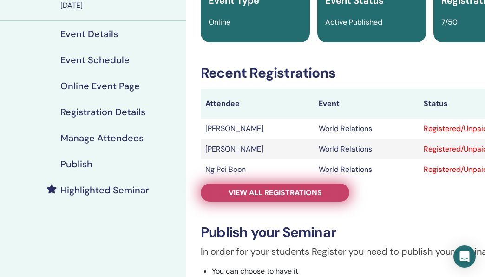
click at [295, 188] on span "View all registrations" at bounding box center [275, 193] width 93 height 10
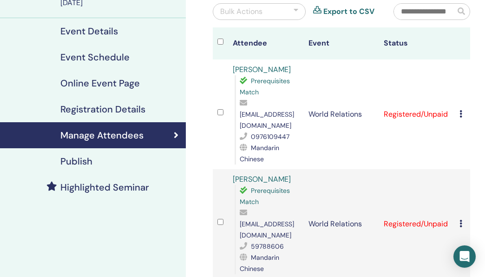
scroll to position [77, 0]
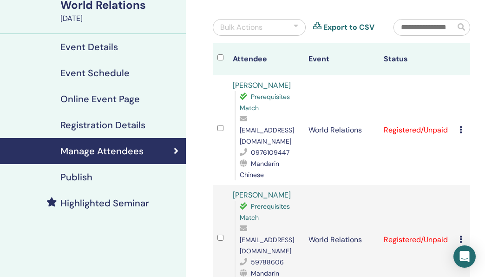
click at [257, 133] on span "[EMAIL_ADDRESS][DOMAIN_NAME]" at bounding box center [267, 136] width 54 height 20
copy span "[EMAIL_ADDRESS][DOMAIN_NAME]"
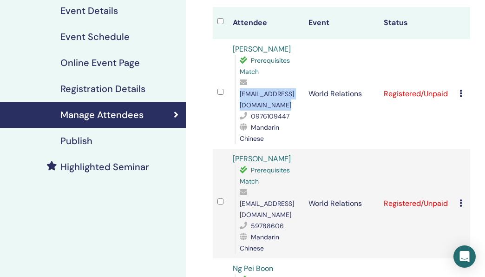
scroll to position [119, 0]
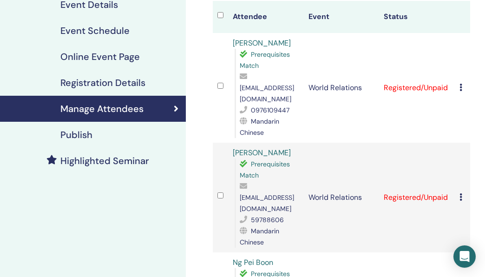
click at [261, 193] on span "[EMAIL_ADDRESS][DOMAIN_NAME]" at bounding box center [267, 203] width 54 height 20
copy span "[EMAIL_ADDRESS][DOMAIN_NAME]"
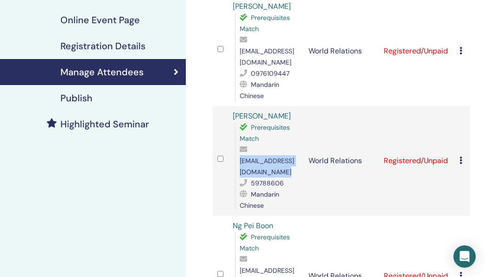
scroll to position [157, 0]
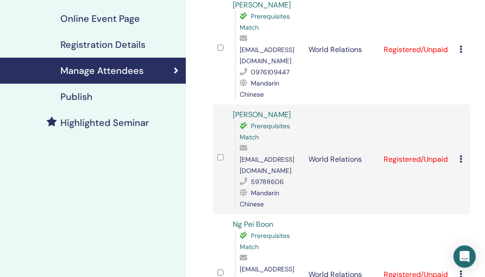
click at [259, 265] on span "[EMAIL_ADDRESS][DOMAIN_NAME]" at bounding box center [267, 275] width 54 height 20
copy span "[EMAIL_ADDRESS][DOMAIN_NAME]"
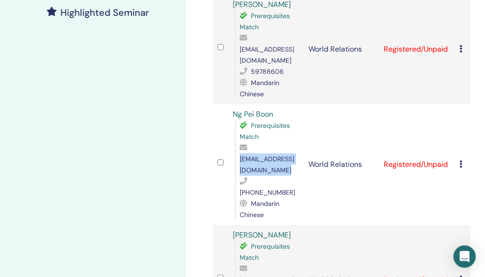
scroll to position [272, 0]
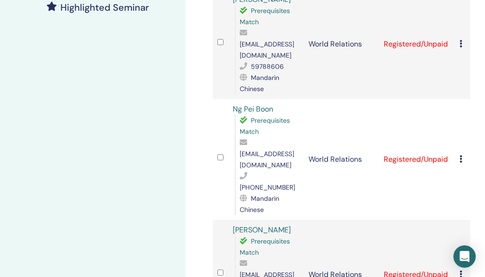
click at [261, 270] on span "[EMAIL_ADDRESS][DOMAIN_NAME]" at bounding box center [267, 280] width 54 height 20
copy span "[EMAIL_ADDRESS][DOMAIN_NAME]"
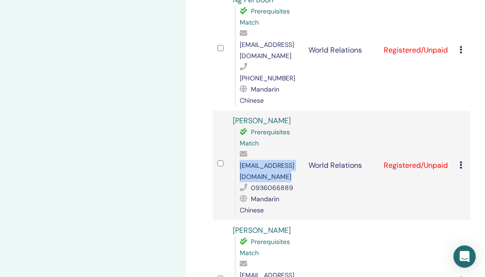
scroll to position [387, 0]
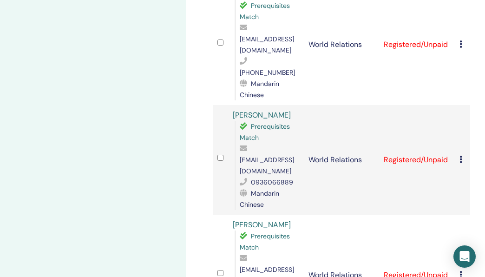
click at [265, 265] on span "[EMAIL_ADDRESS][DOMAIN_NAME]" at bounding box center [267, 275] width 54 height 20
copy span "[EMAIL_ADDRESS][DOMAIN_NAME]"
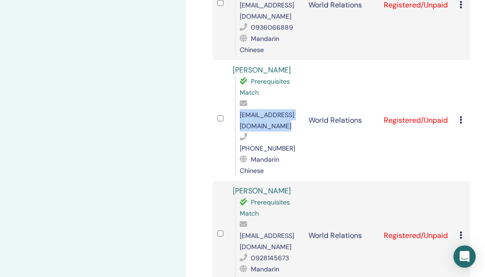
scroll to position [548, 0]
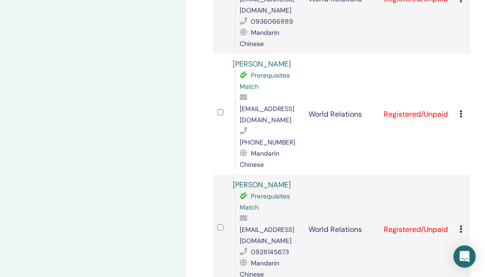
click at [258, 225] on span "[EMAIL_ADDRESS][DOMAIN_NAME]" at bounding box center [267, 235] width 54 height 20
copy span "[EMAIL_ADDRESS][DOMAIN_NAME]"
click at [461, 225] on icon at bounding box center [461, 228] width 3 height 7
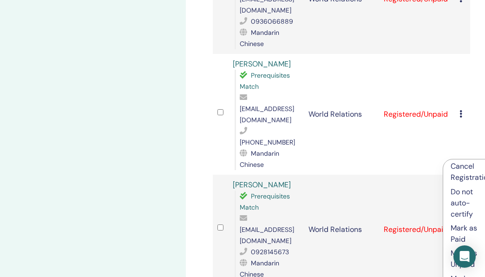
click at [460, 174] on p "Cancel Registration" at bounding box center [471, 172] width 41 height 22
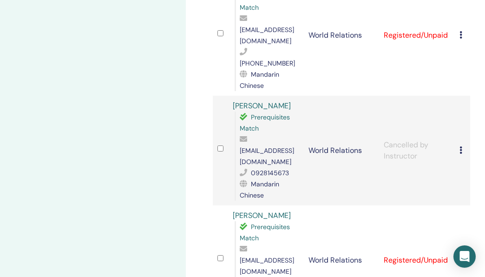
scroll to position [628, 0]
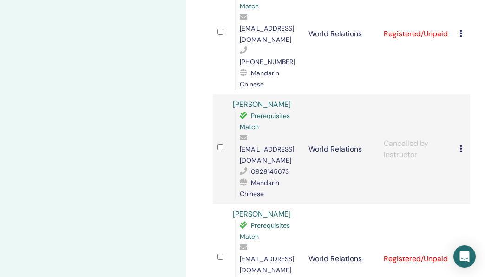
click at [461, 255] on icon at bounding box center [461, 258] width 3 height 7
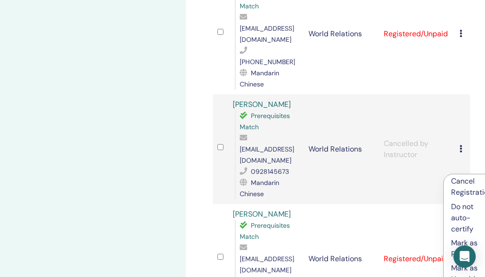
click at [461, 180] on p "Cancel Registration" at bounding box center [471, 187] width 41 height 22
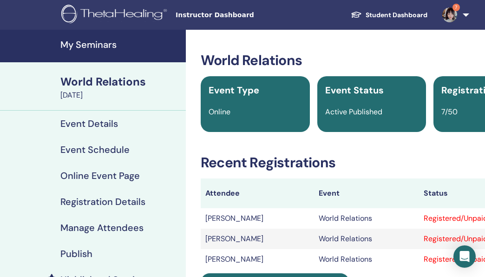
scroll to position [77, 0]
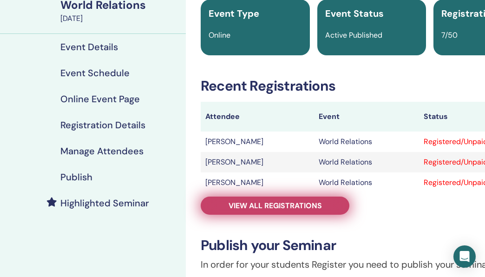
click at [257, 204] on span "View all registrations" at bounding box center [275, 206] width 93 height 10
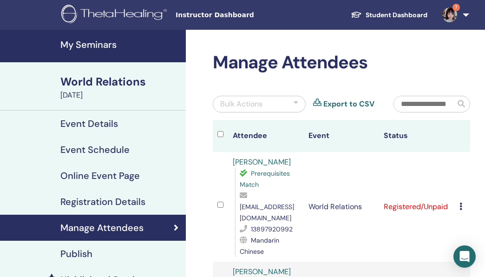
click at [158, 49] on h4 "My Seminars" at bounding box center [120, 44] width 120 height 11
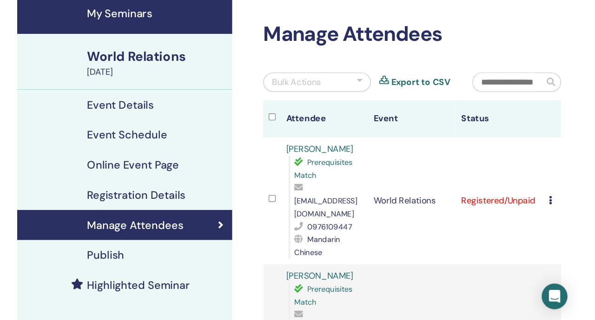
scroll to position [95, 0]
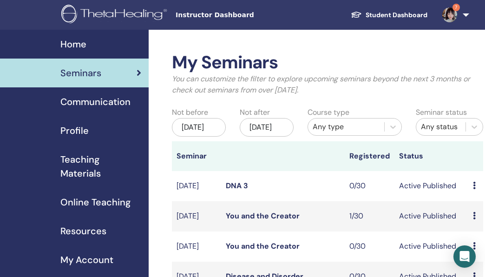
scroll to position [45, 0]
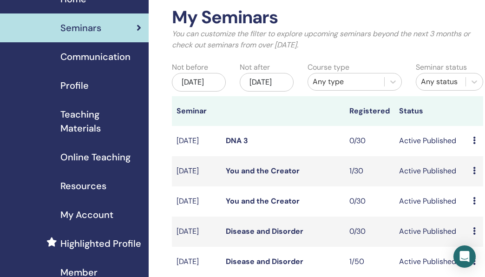
click at [267, 176] on link "You and the Creator" at bounding box center [263, 171] width 74 height 10
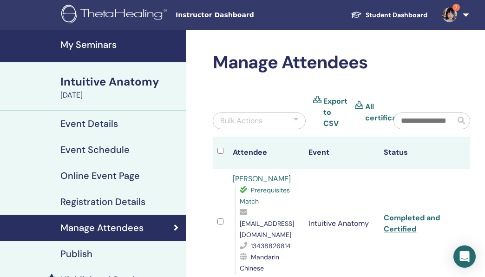
click at [86, 44] on h4 "My Seminars" at bounding box center [120, 44] width 120 height 11
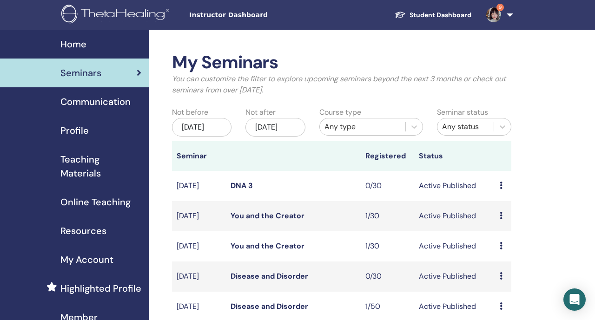
scroll to position [77, 0]
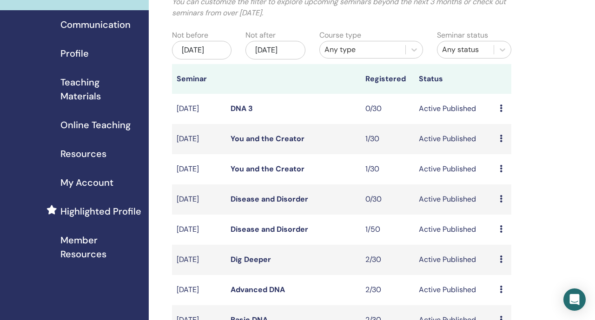
click at [255, 174] on link "You and the Creator" at bounding box center [267, 169] width 74 height 10
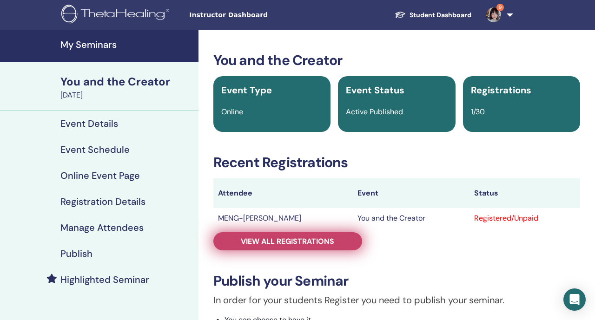
click at [249, 245] on span "View all registrations" at bounding box center [287, 242] width 93 height 10
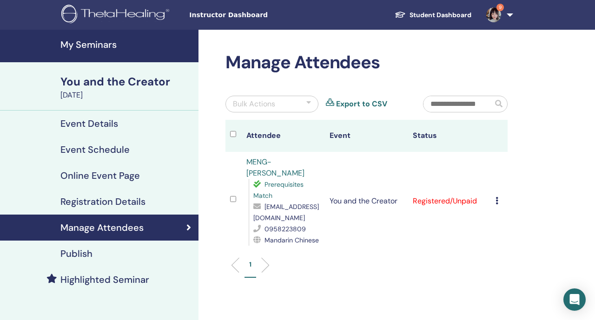
click at [266, 210] on span "mollyyang1019@gmail.com" at bounding box center [286, 213] width 66 height 20
copy span "mollyyang1019@gmail.com"
drag, startPoint x: 318, startPoint y: 158, endPoint x: 246, endPoint y: 164, distance: 72.2
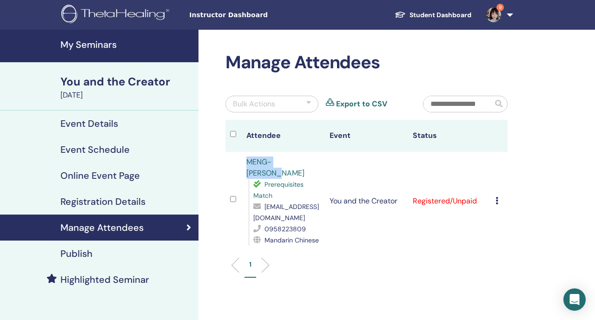
click at [246, 164] on td "MENG-WEI YANG Prerequisites Match mollyyang1019@gmail.com 0958223809 Mandarin C…" at bounding box center [283, 201] width 83 height 99
copy link "MENG-WEI YANG"
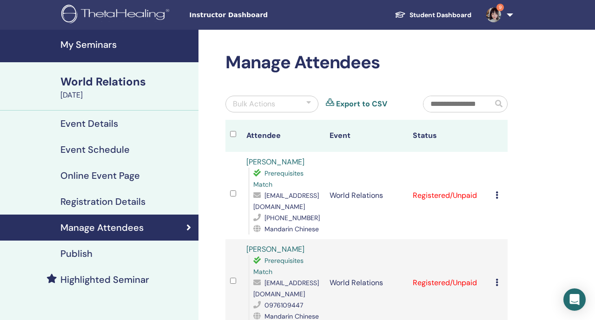
click at [277, 208] on span "[EMAIL_ADDRESS][DOMAIN_NAME]" at bounding box center [286, 201] width 66 height 20
copy span "[EMAIL_ADDRESS][DOMAIN_NAME]"
